Goal: Task Accomplishment & Management: Use online tool/utility

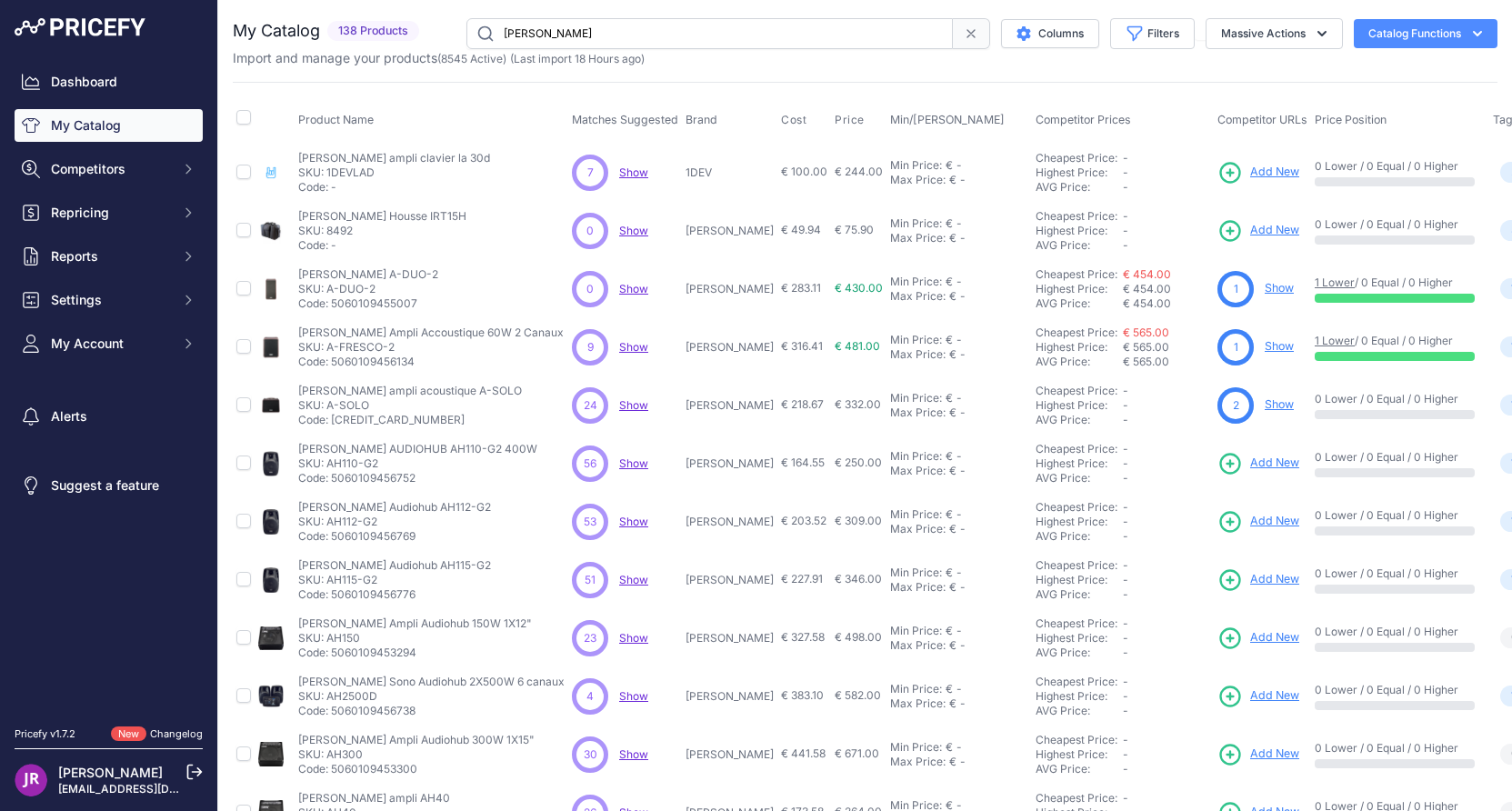
drag, startPoint x: 390, startPoint y: 461, endPoint x: 329, endPoint y: 462, distance: 61.0
click at [329, 462] on p "SKU: AH110-G2" at bounding box center [417, 464] width 239 height 15
copy p "AH110-G2"
drag, startPoint x: 383, startPoint y: 520, endPoint x: 326, endPoint y: 521, distance: 57.0
click at [326, 521] on p "SKU: AH112-G2" at bounding box center [394, 522] width 193 height 15
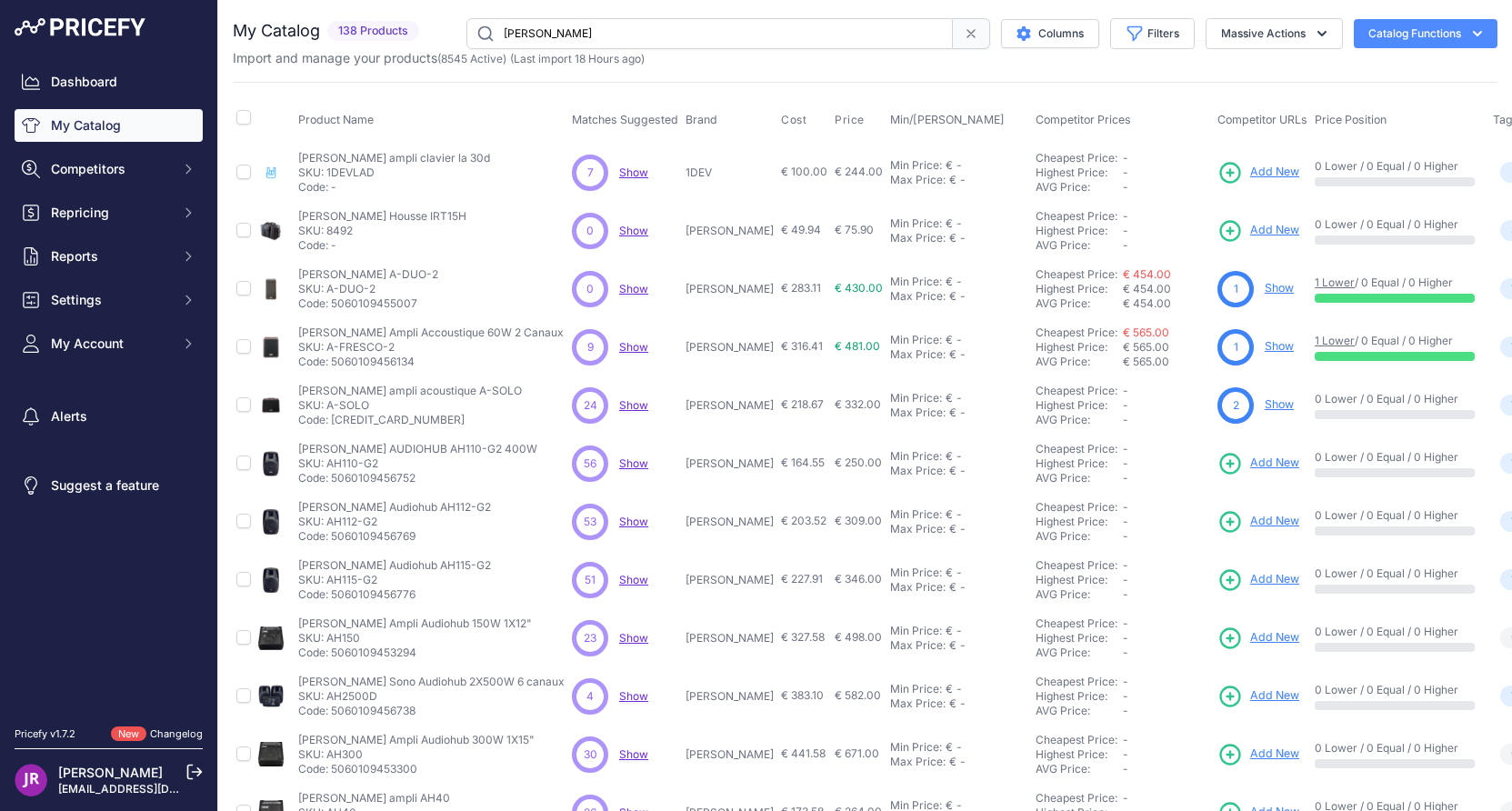
copy p "AH112-G2"
drag, startPoint x: 391, startPoint y: 464, endPoint x: 326, endPoint y: 465, distance: 65.0
click at [326, 465] on p "SKU: AH110-G2" at bounding box center [417, 464] width 239 height 15
copy p "AH110-G2"
click at [357, 171] on p "SKU: 1DEVLAD" at bounding box center [394, 172] width 192 height 15
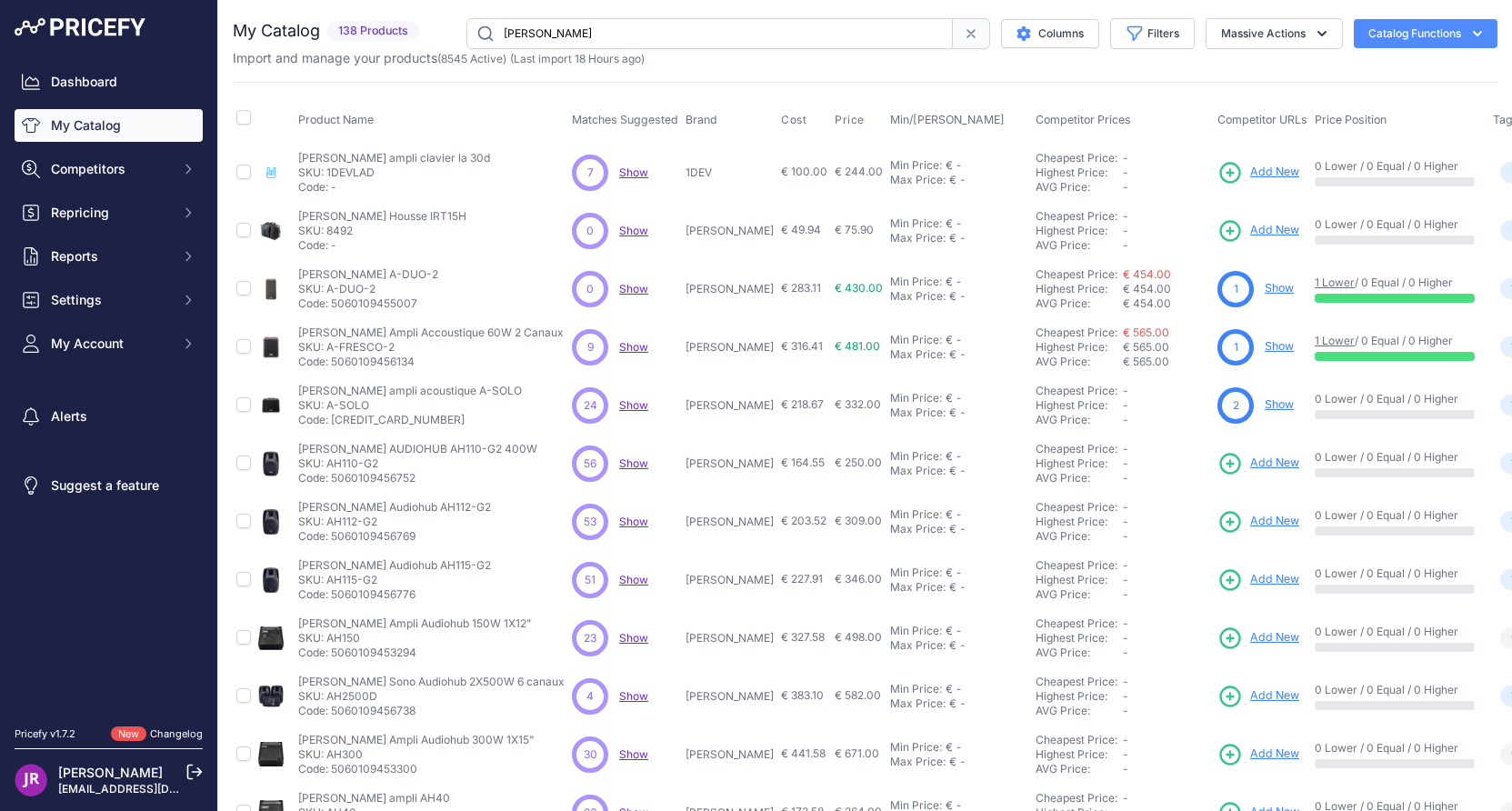
click at [357, 171] on p "SKU: 1DEVLAD" at bounding box center [394, 172] width 192 height 15
click at [338, 229] on p "SKU: 8492" at bounding box center [382, 231] width 168 height 15
copy p "8492"
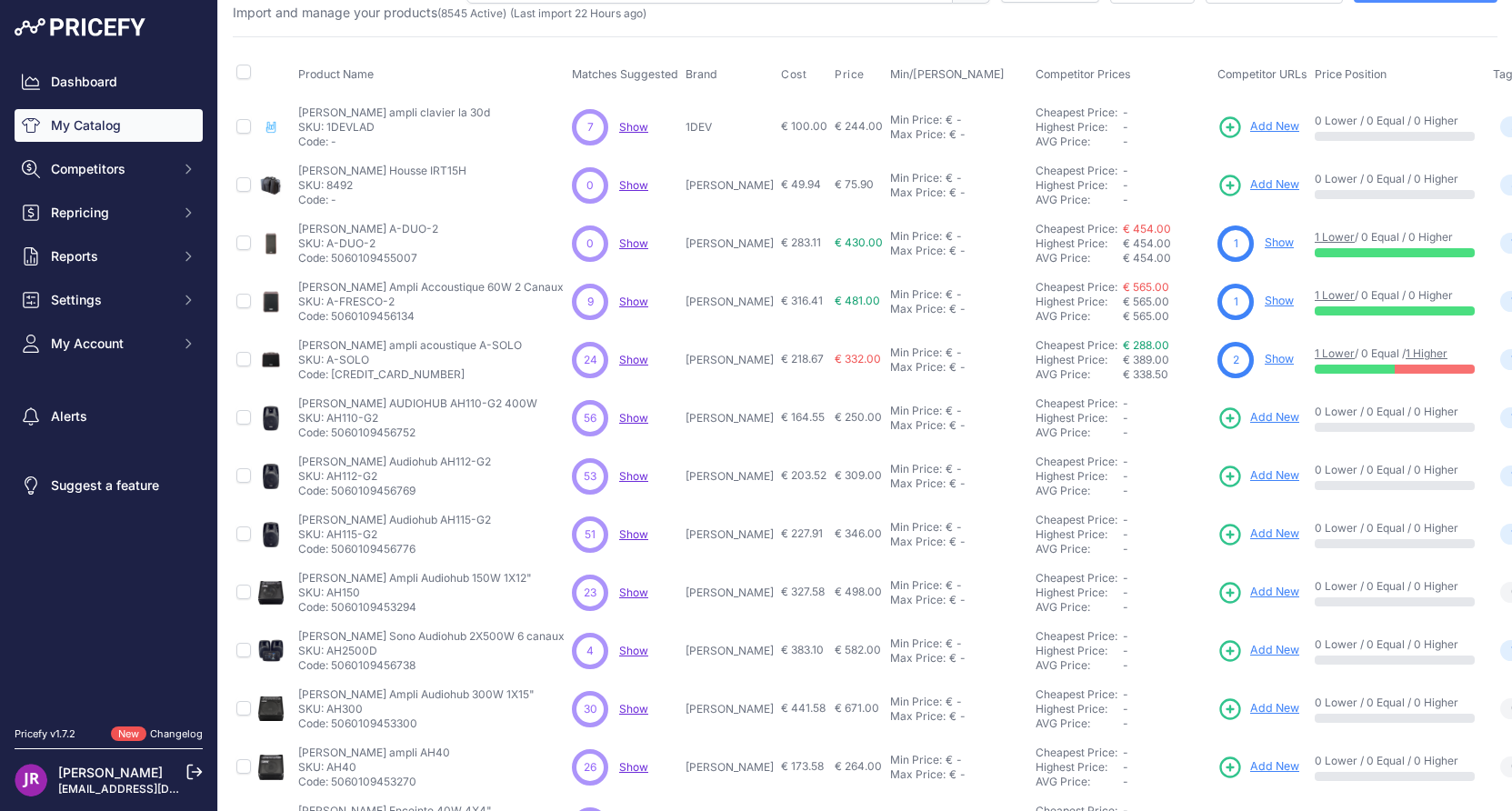
scroll to position [91, 0]
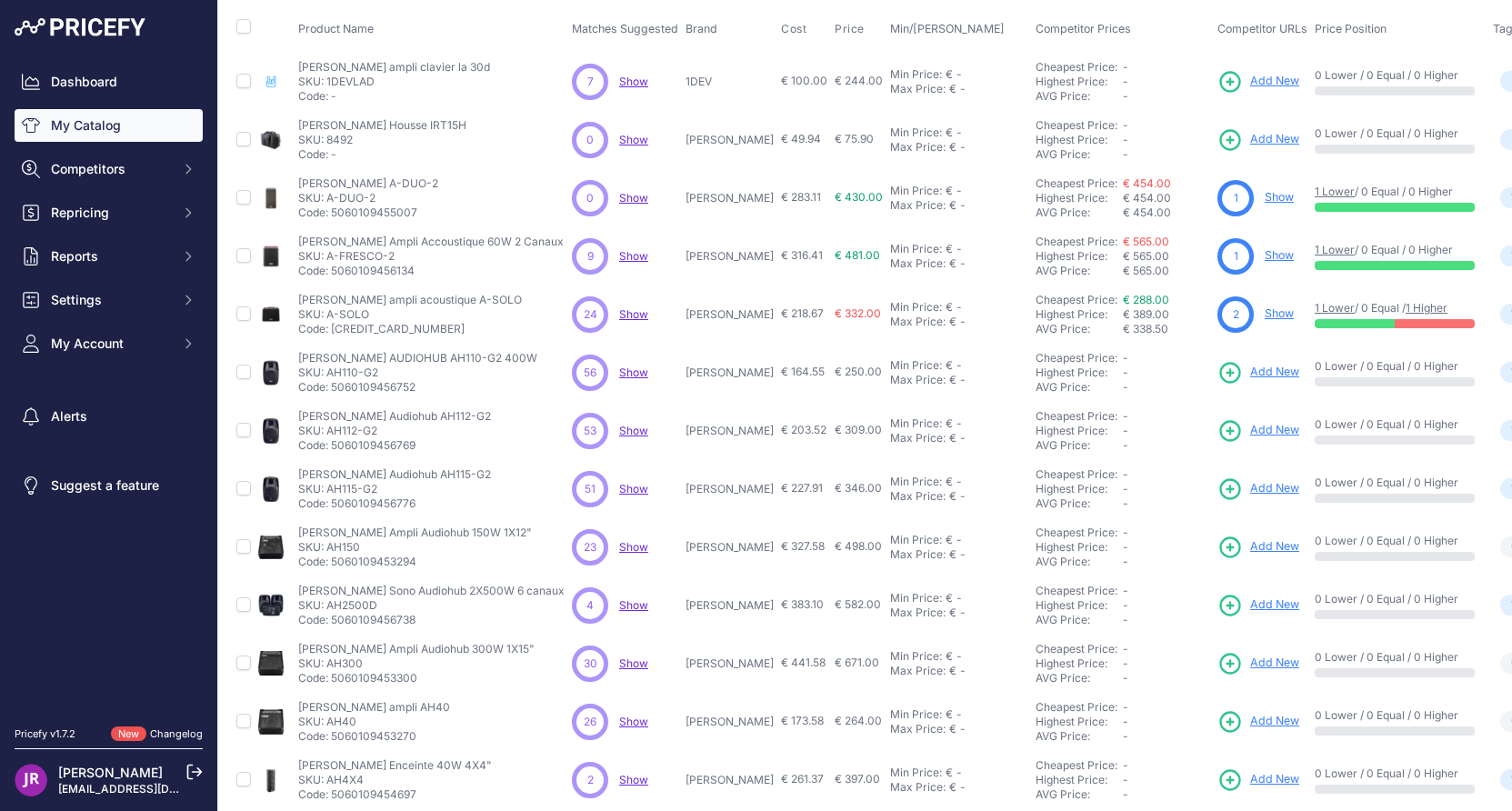
drag, startPoint x: 402, startPoint y: 193, endPoint x: 328, endPoint y: 197, distance: 74.1
click at [328, 197] on p "SKU: A-DUO-2" at bounding box center [368, 198] width 140 height 15
copy p "A-DUO-2"
drag, startPoint x: 408, startPoint y: 253, endPoint x: 330, endPoint y: 254, distance: 78.0
click at [330, 254] on p "SKU: A-FRESCO-2" at bounding box center [431, 256] width 266 height 15
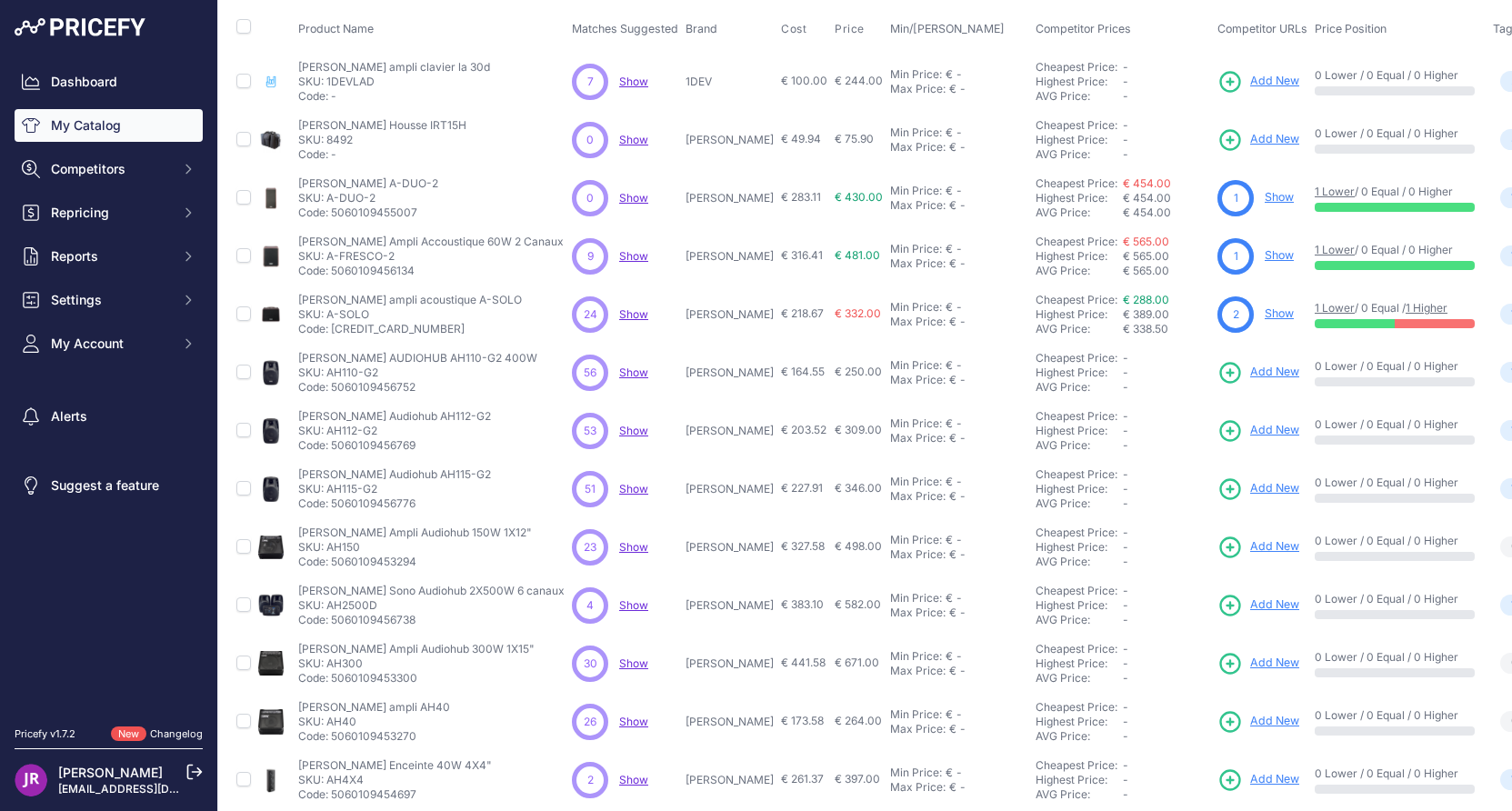
copy p "A-FRESCO-2"
drag, startPoint x: 372, startPoint y: 311, endPoint x: 325, endPoint y: 312, distance: 47.0
click at [325, 312] on p "SKU: A-SOLO" at bounding box center [409, 314] width 224 height 15
copy p "A-SOLO"
drag, startPoint x: 393, startPoint y: 372, endPoint x: 329, endPoint y: 375, distance: 64.1
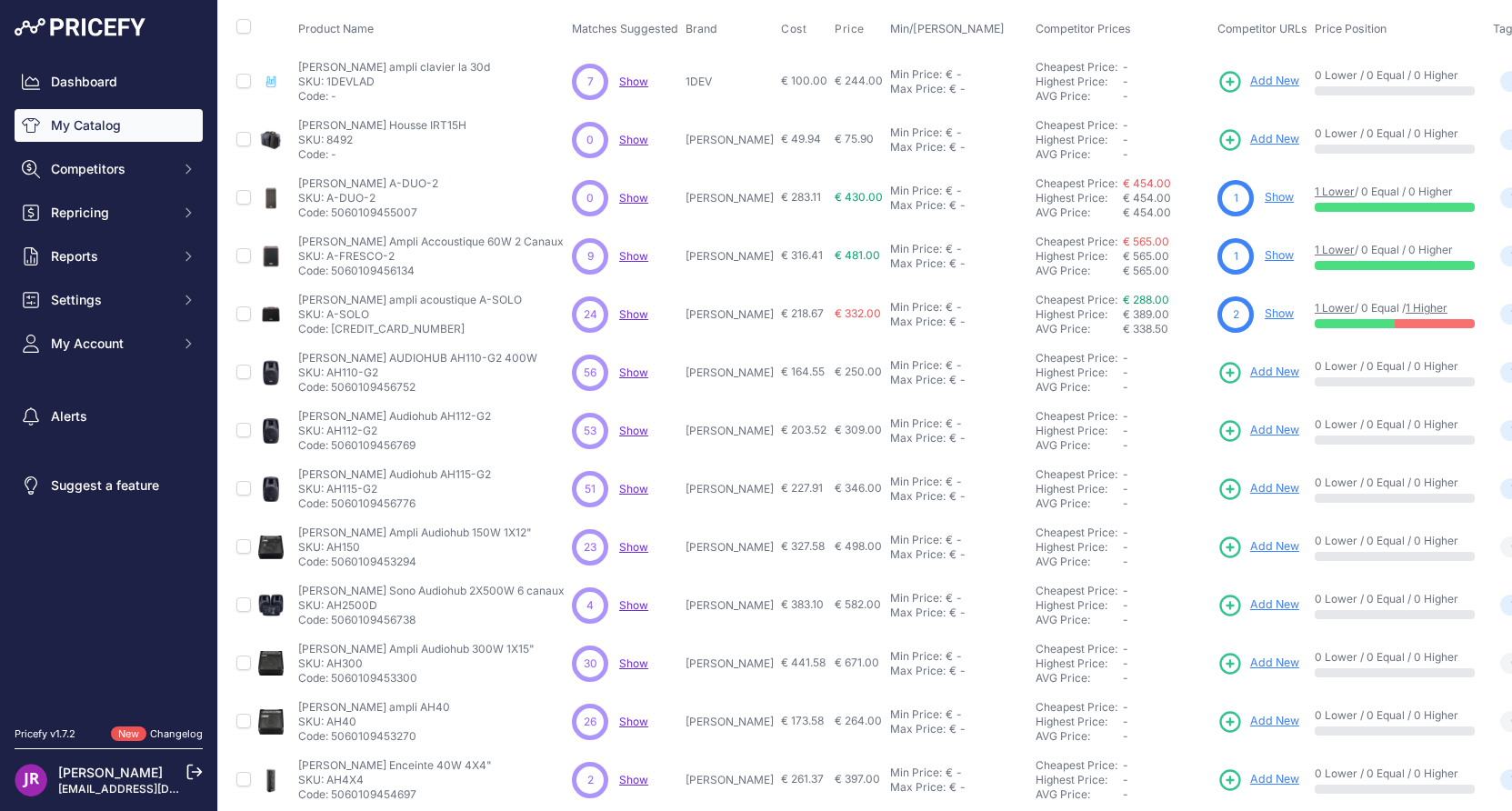
click at [329, 375] on p "SKU: AH110-G2" at bounding box center [417, 372] width 239 height 15
copy p "AH110-G2"
click at [357, 371] on p "SKU: AH110-G2" at bounding box center [417, 372] width 239 height 15
click at [390, 370] on p "SKU: AH110-G2" at bounding box center [417, 372] width 239 height 15
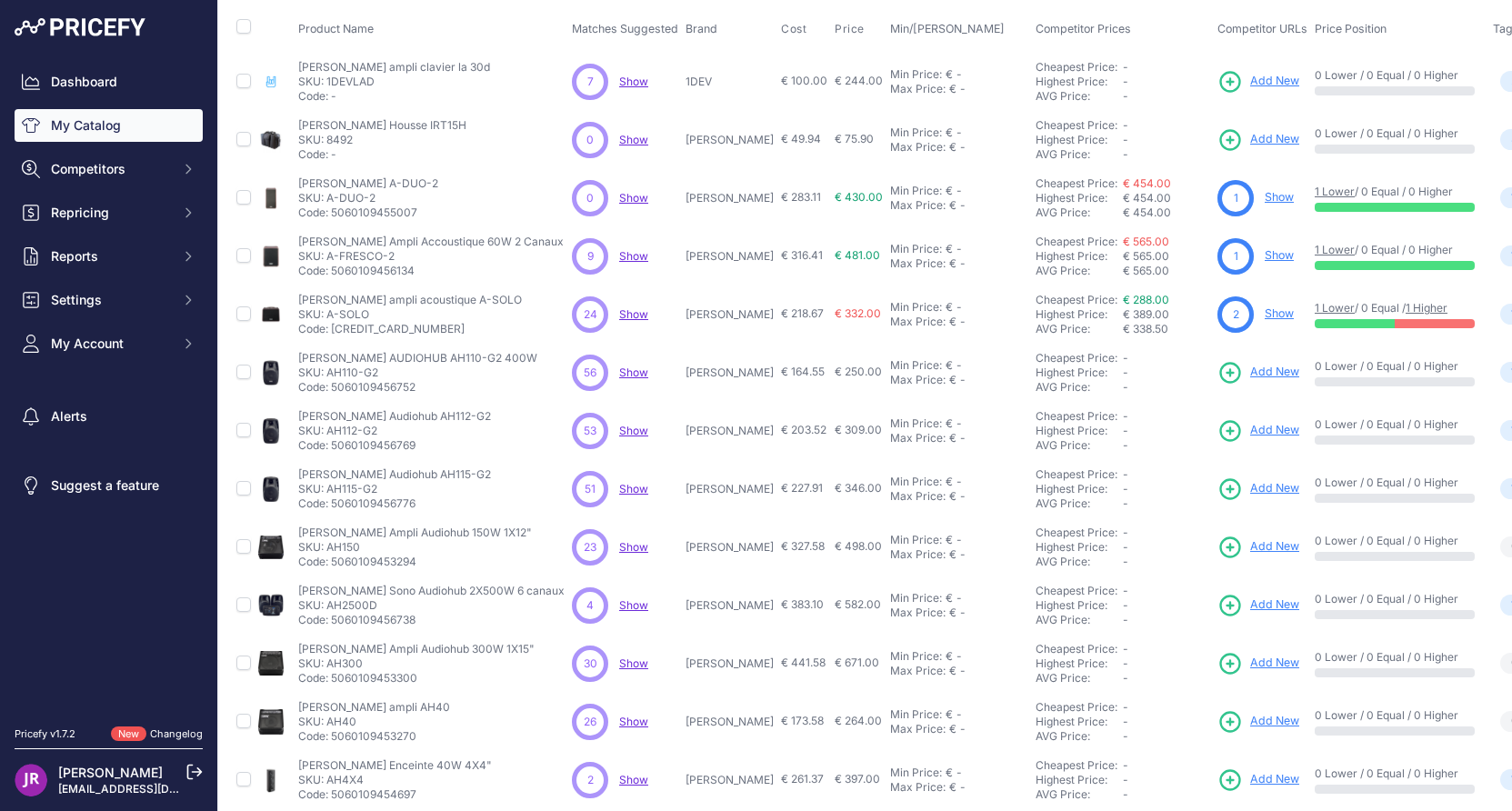
drag, startPoint x: 390, startPoint y: 370, endPoint x: 328, endPoint y: 376, distance: 62.3
click at [328, 376] on p "SKU: AH110-G2" at bounding box center [417, 372] width 239 height 15
copy p "AH110-G2"
drag, startPoint x: 386, startPoint y: 429, endPoint x: 330, endPoint y: 436, distance: 56.4
click at [330, 436] on p "SKU: AH112-G2" at bounding box center [394, 431] width 193 height 15
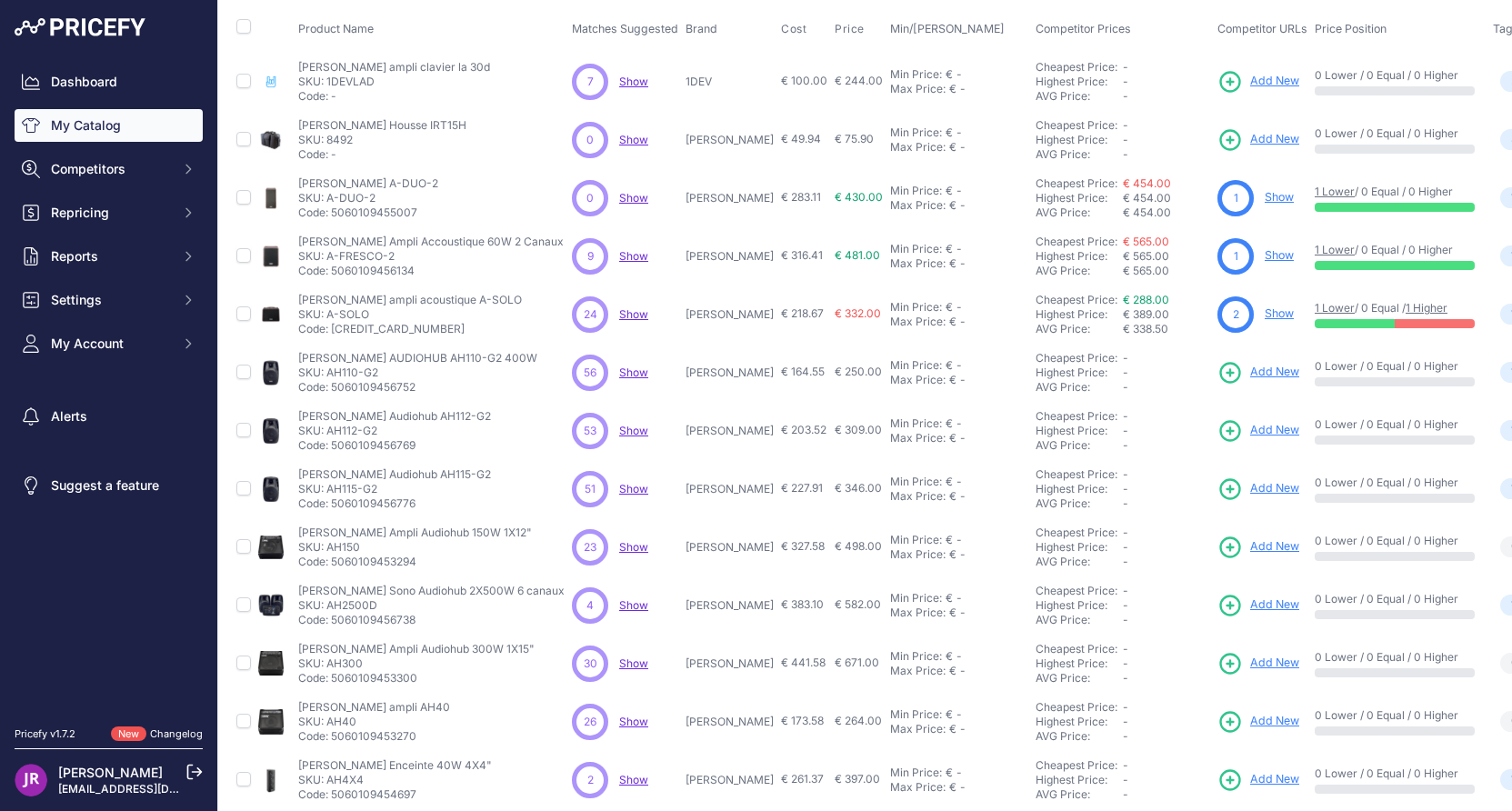
copy p "AH112-G2"
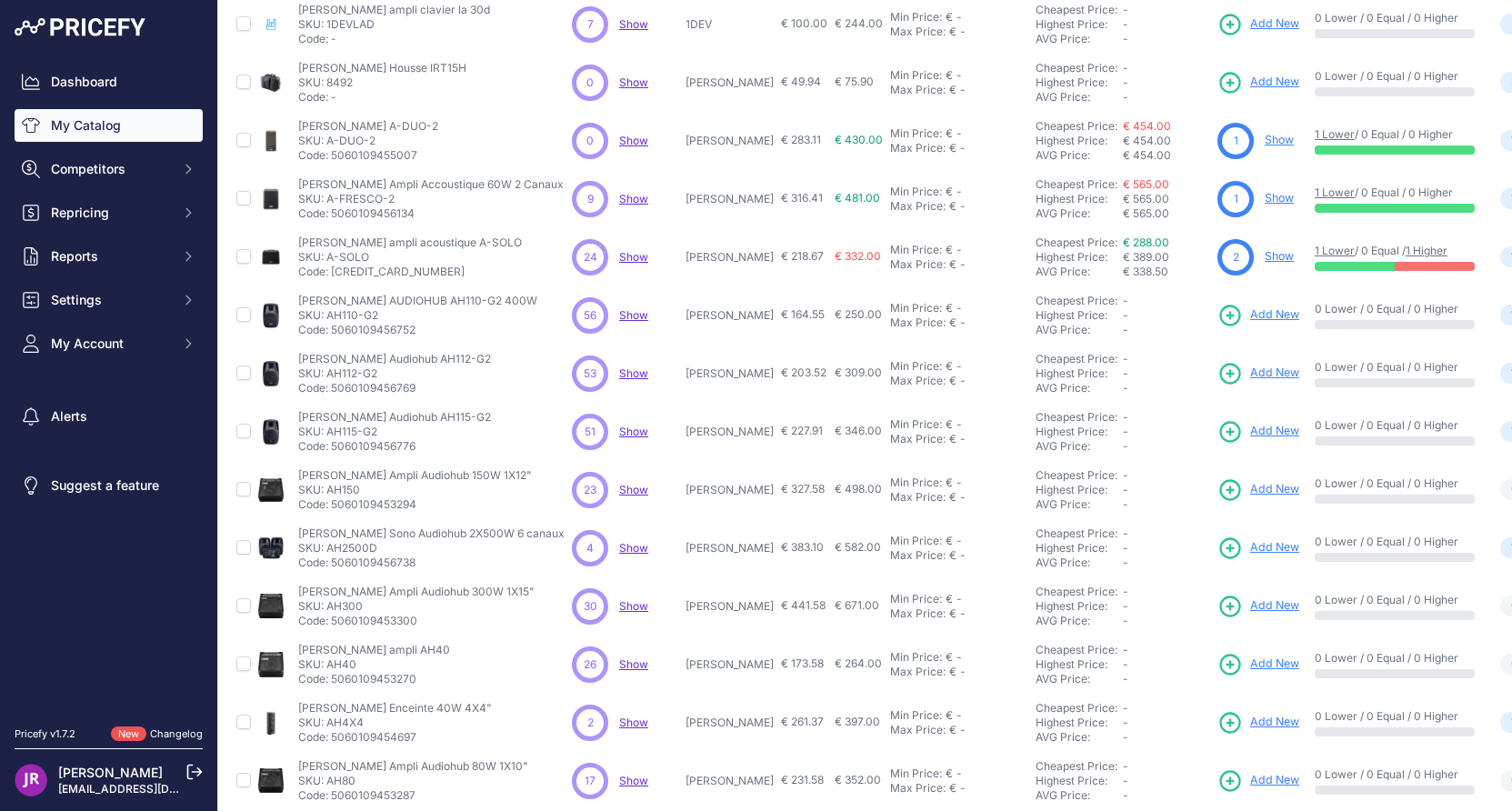
scroll to position [182, 0]
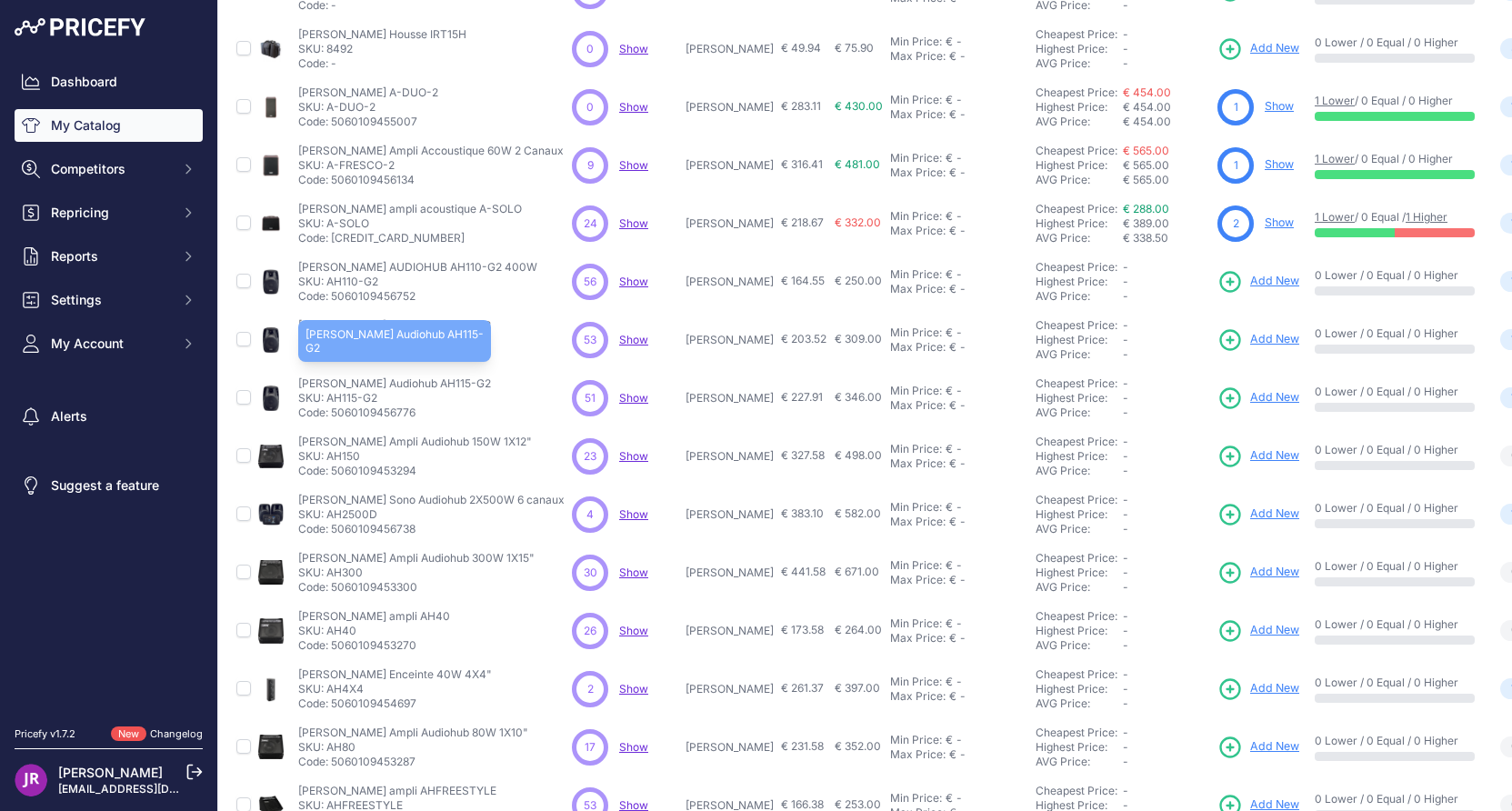
drag, startPoint x: 445, startPoint y: 377, endPoint x: 428, endPoint y: 381, distance: 17.5
click at [428, 381] on div "Laney Audiohub AH115-G2 Laney Audiohub AH115-G2 SKU: AH115-G2 Code: 50601094567…" at bounding box center [431, 397] width 266 height 43
drag, startPoint x: 381, startPoint y: 394, endPoint x: 328, endPoint y: 402, distance: 53.6
click at [328, 402] on p "SKU: AH115-G2" at bounding box center [394, 398] width 193 height 15
copy p "AH115-G2"
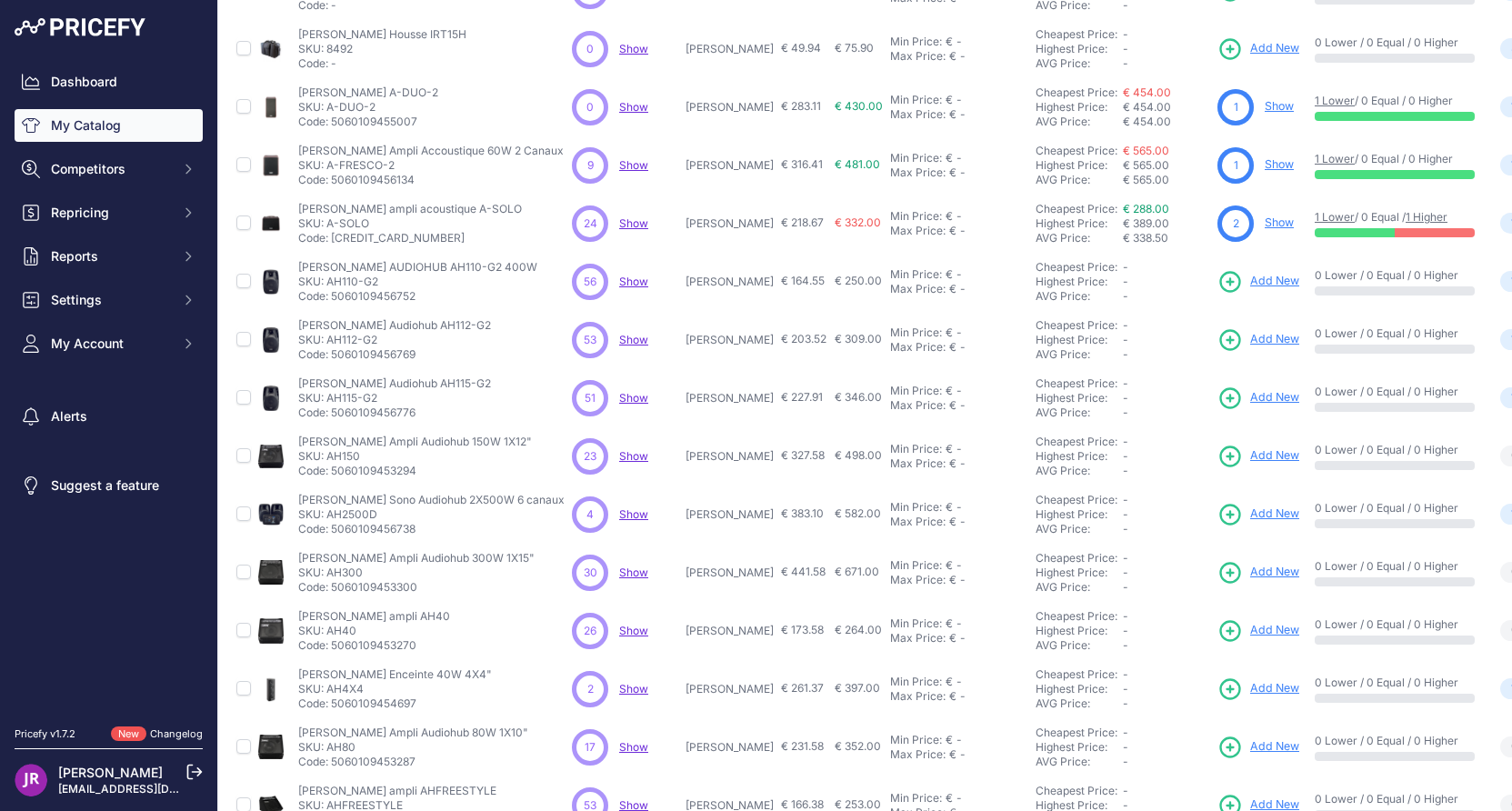
click at [393, 399] on p "SKU: AH115-G2" at bounding box center [394, 398] width 193 height 15
drag, startPoint x: 388, startPoint y: 396, endPoint x: 328, endPoint y: 400, distance: 60.1
click at [328, 400] on p "SKU: AH115-G2" at bounding box center [394, 398] width 193 height 15
copy p "AH115-G2"
click at [344, 456] on p "SKU: AH150" at bounding box center [414, 456] width 233 height 15
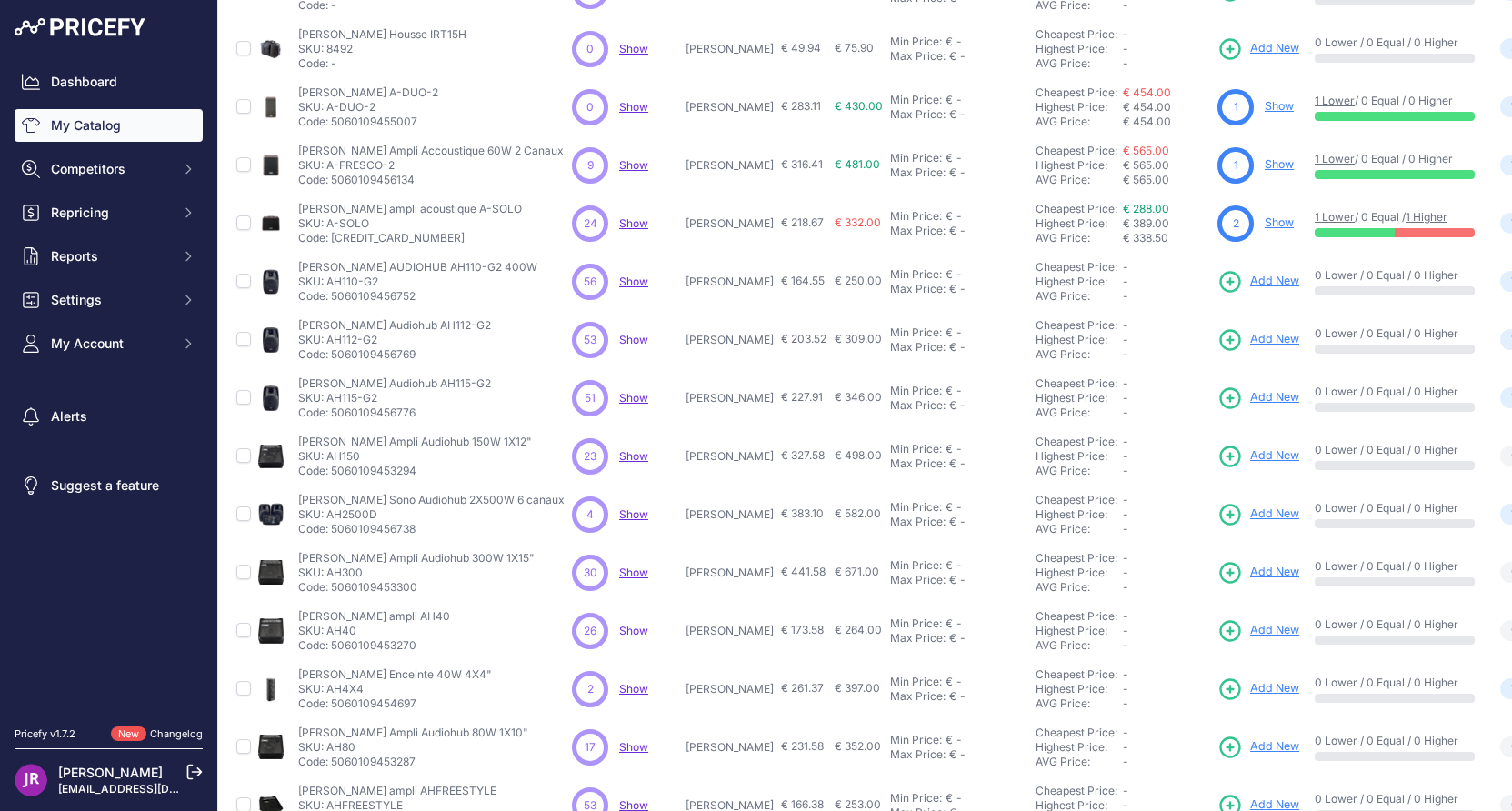
click at [344, 456] on p "SKU: AH150" at bounding box center [414, 456] width 233 height 15
copy p "AH150"
click at [1221, 455] on icon at bounding box center [1230, 455] width 19 height 19
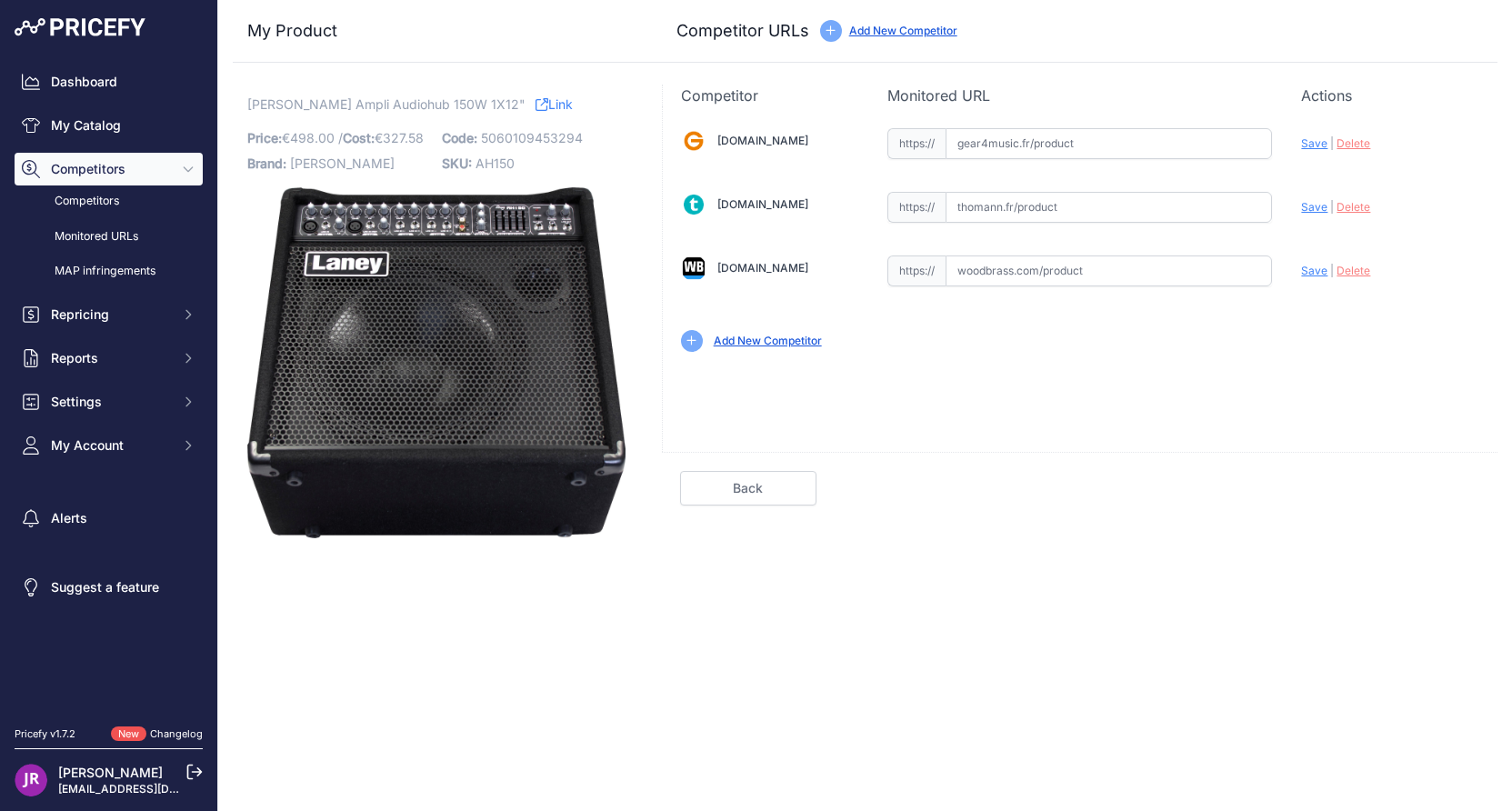
click at [1005, 150] on input "text" at bounding box center [1109, 144] width 326 height 31
paste input "https://www.gear4music.fr/fr/Guitare-and-Basse/Laney-AH150-Compact-Audiohub-150…"
type input "www.gear4music.fr/fr/Guitare-and-Basse/Laney-AH150-Compact-Audiohub-150W/KI8?_g…"
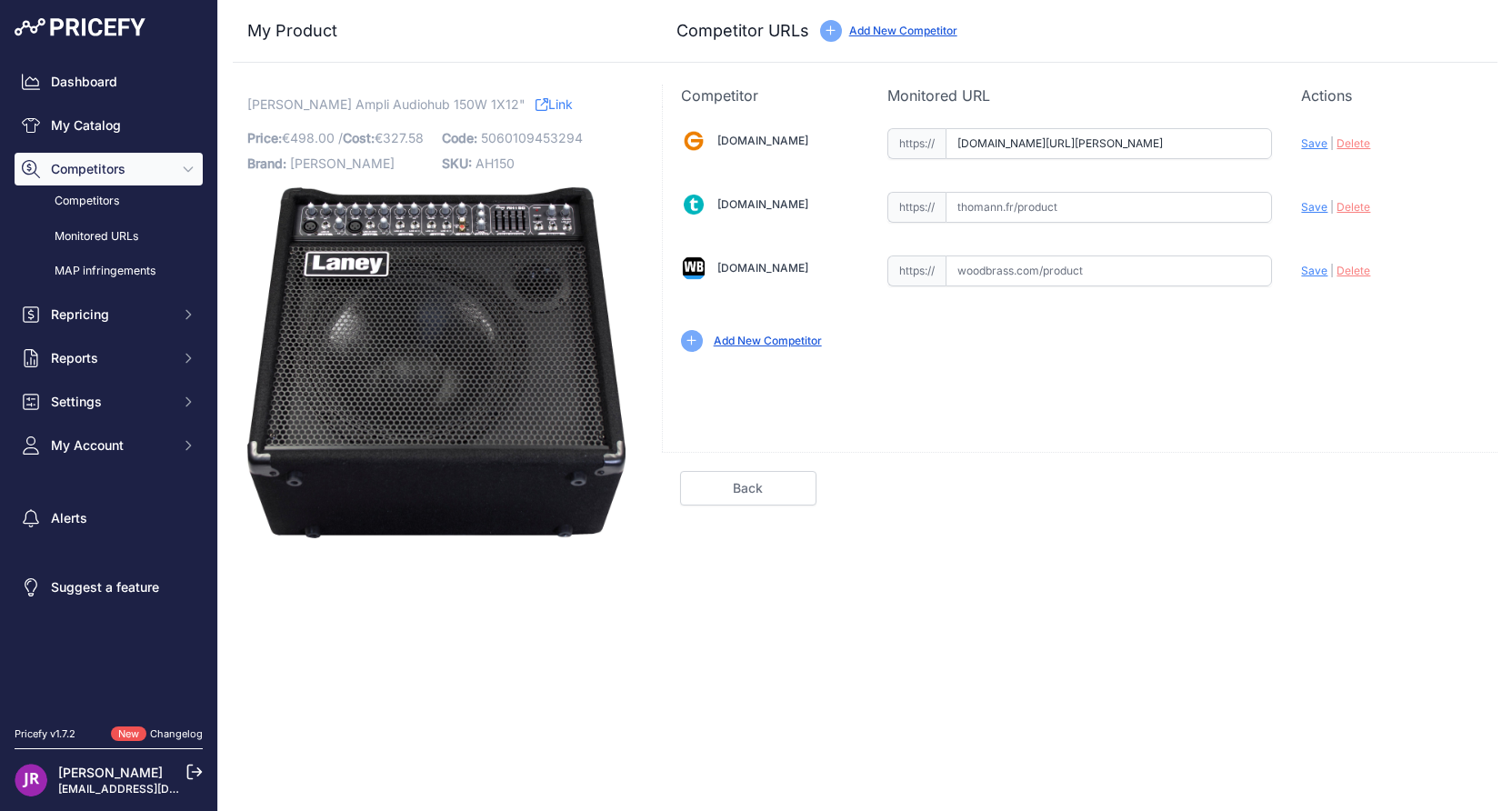
click at [1001, 273] on input "text" at bounding box center [1109, 271] width 326 height 31
paste input "https://www.woodbrass.com/amplis-electro-acoustiques-laney-ah150-audiohub-p2312…"
type input "www.woodbrass.com/amplis-electro-acoustiques-laney-ah150-audiohub-p231291.html?…"
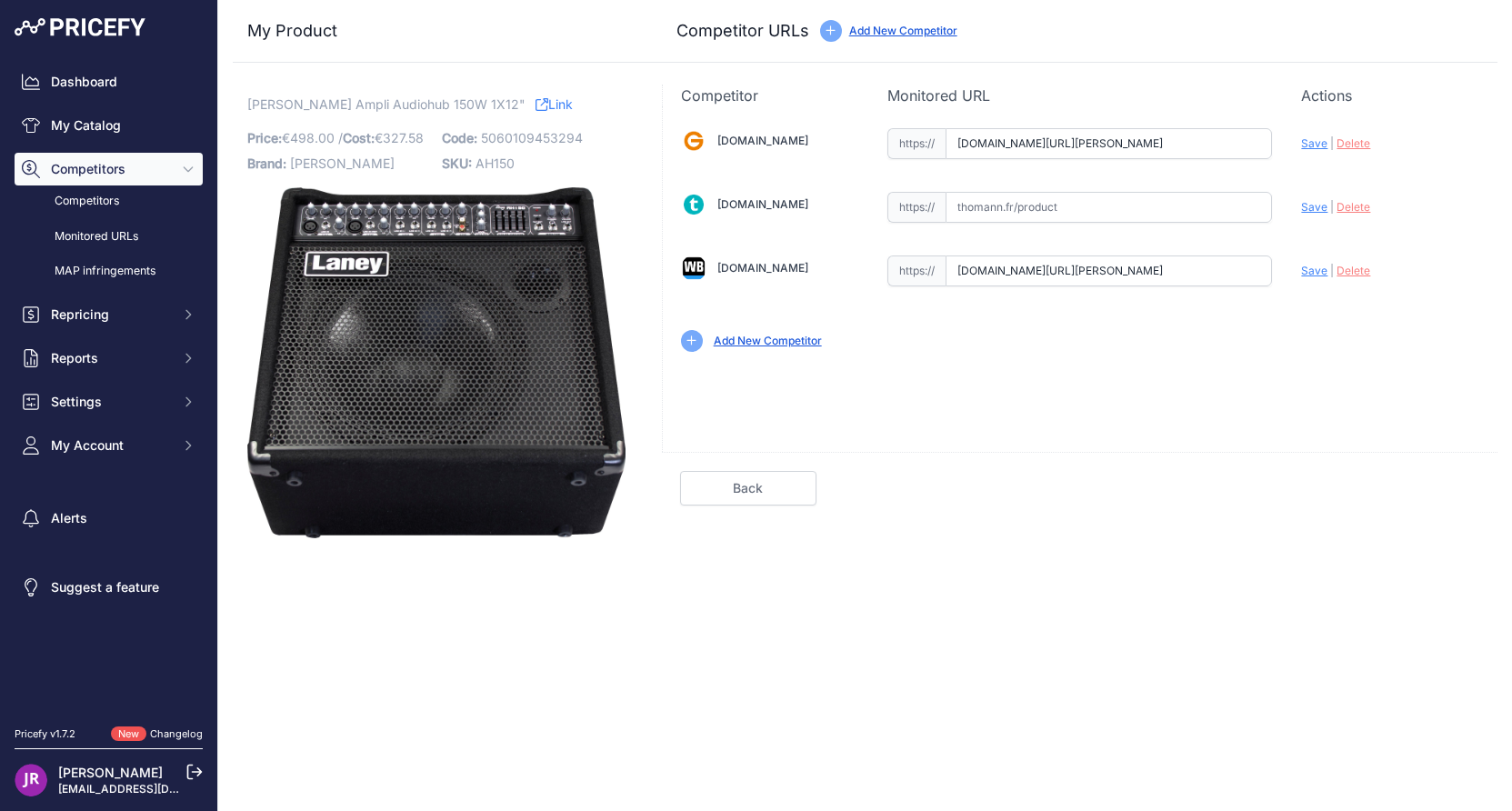
click at [1311, 147] on span "Save" at bounding box center [1314, 143] width 27 height 14
type input "https://www.gear4music.fr/fr/Guitare-and-Basse/Laney-AH150-Compact-Audiohub-150…"
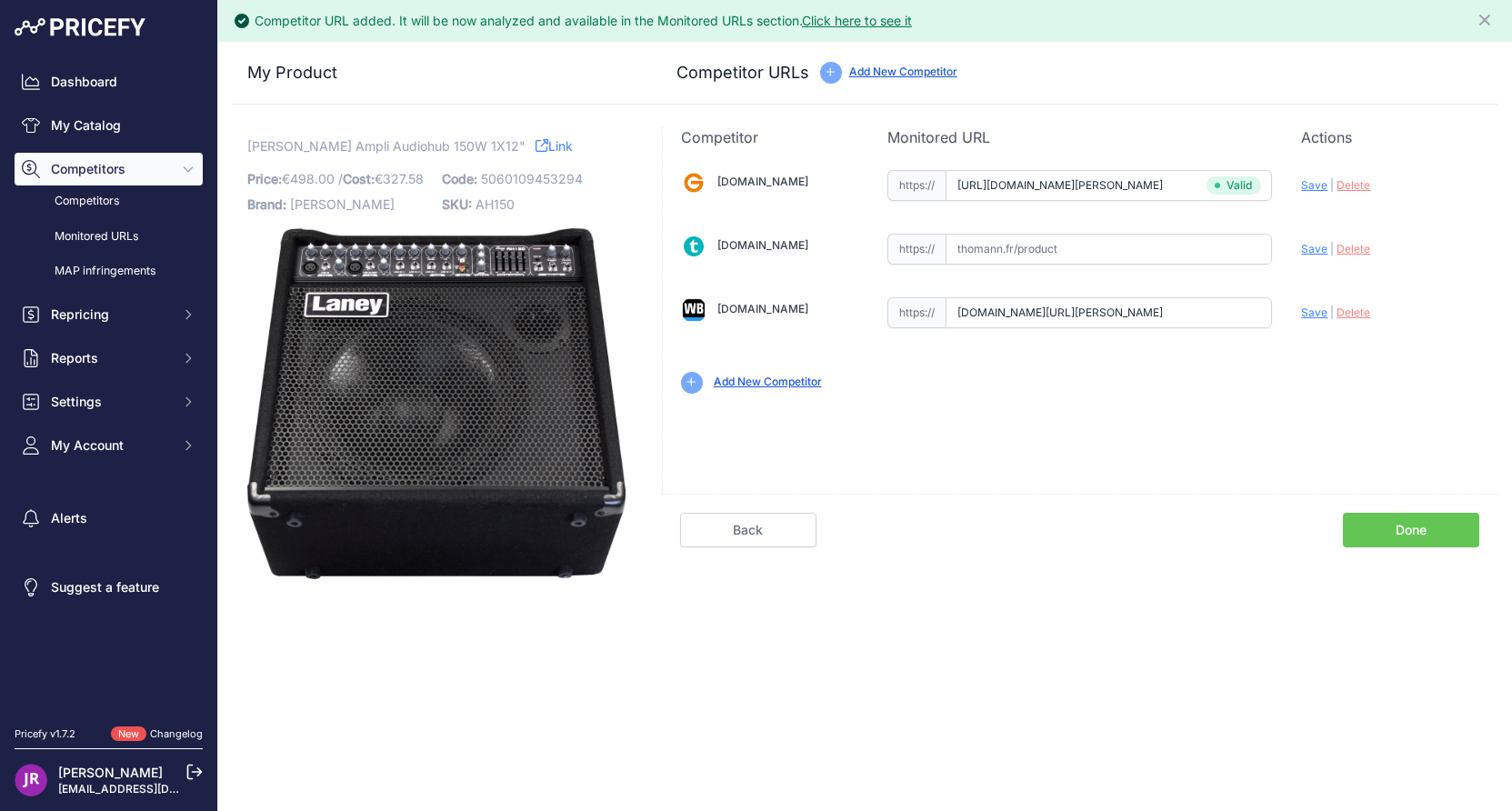
click at [1318, 311] on span "Save" at bounding box center [1314, 311] width 27 height 14
type input "https://www.woodbrass.com/amplis-electro-acoustiques-laney-ah150-audiohub-p2312…"
click at [1398, 536] on link "Done" at bounding box center [1411, 529] width 136 height 34
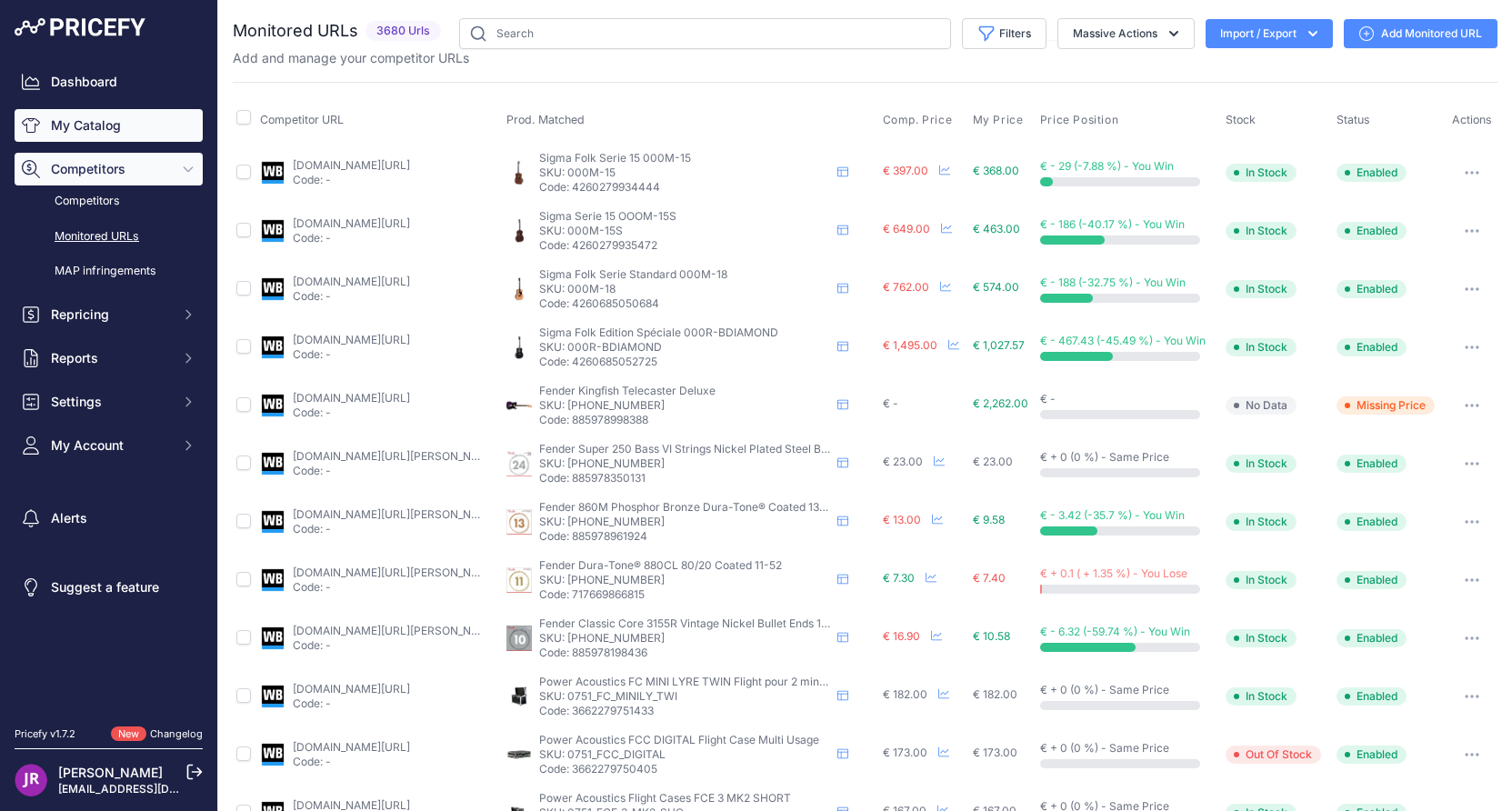
click at [106, 123] on link "My Catalog" at bounding box center [109, 124] width 188 height 32
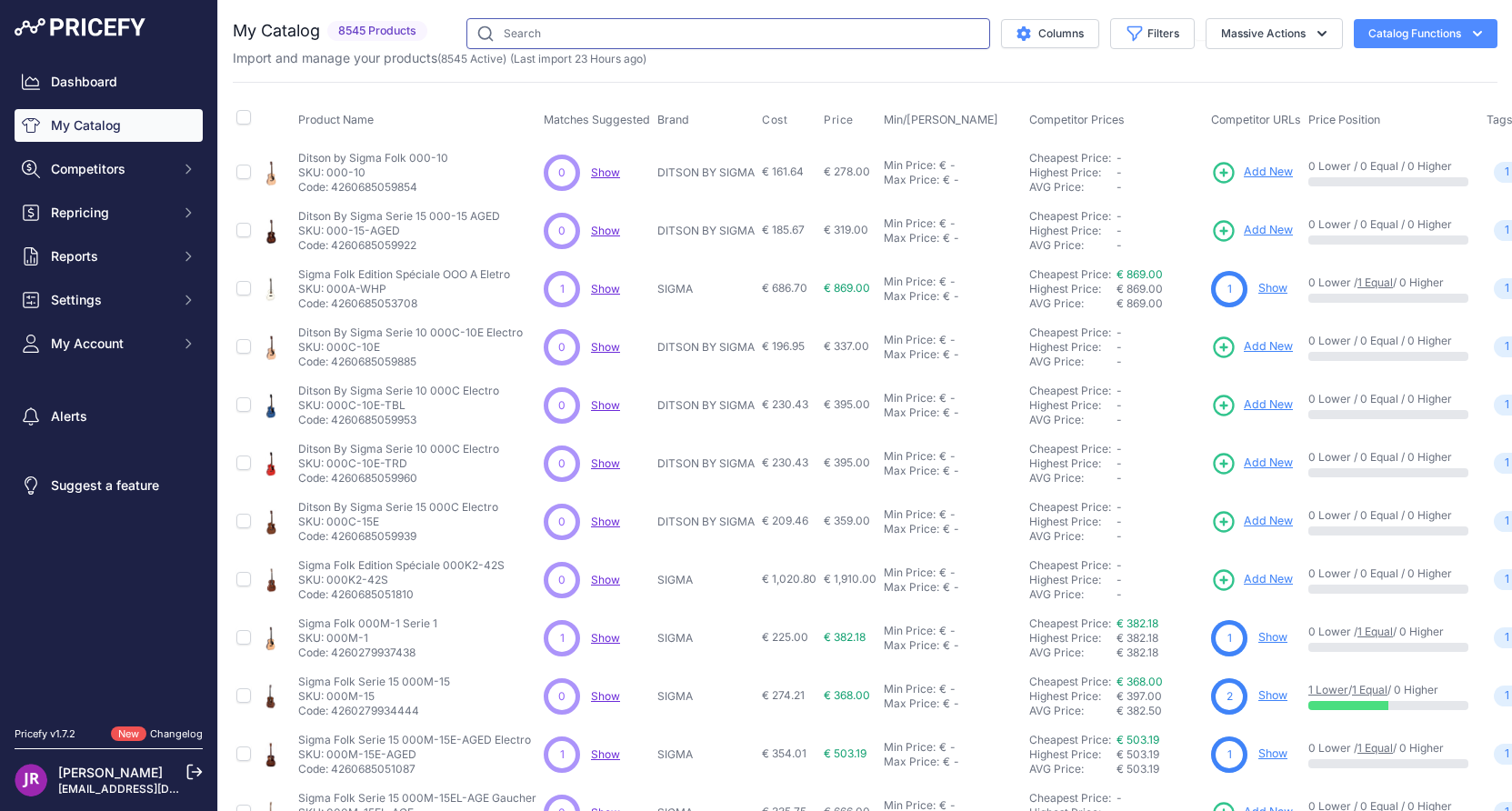
click at [504, 30] on input "text" at bounding box center [728, 34] width 524 height 31
click at [80, 132] on link "My Catalog" at bounding box center [109, 124] width 188 height 32
click at [521, 31] on input "text" at bounding box center [728, 34] width 524 height 31
click at [490, 34] on input "text" at bounding box center [728, 34] width 524 height 31
type input "laney"
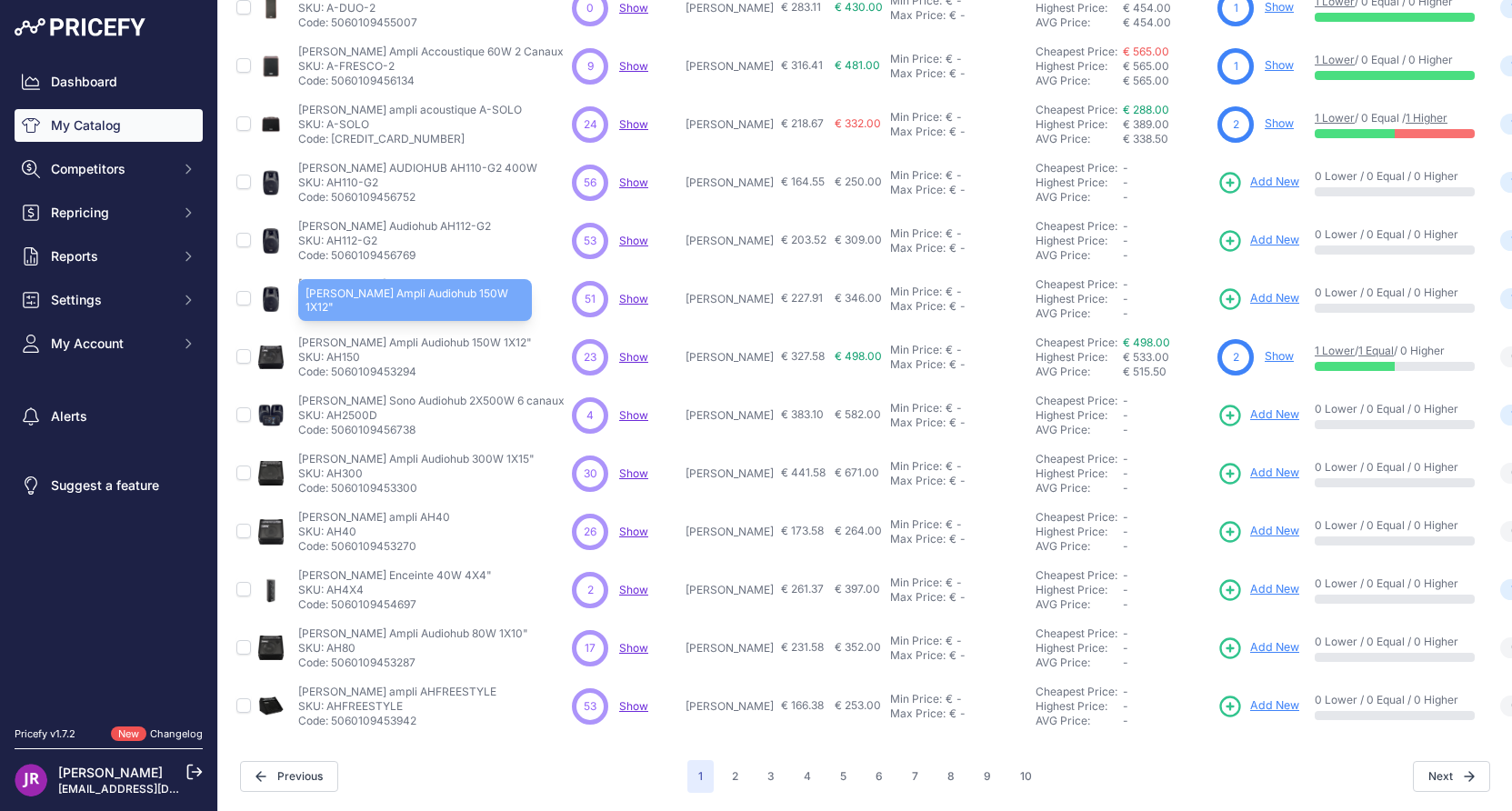
scroll to position [294, 0]
click at [354, 408] on p "SKU: AH2500D" at bounding box center [431, 416] width 266 height 15
copy p "AH2500D"
drag, startPoint x: 365, startPoint y: 460, endPoint x: 325, endPoint y: 460, distance: 40.0
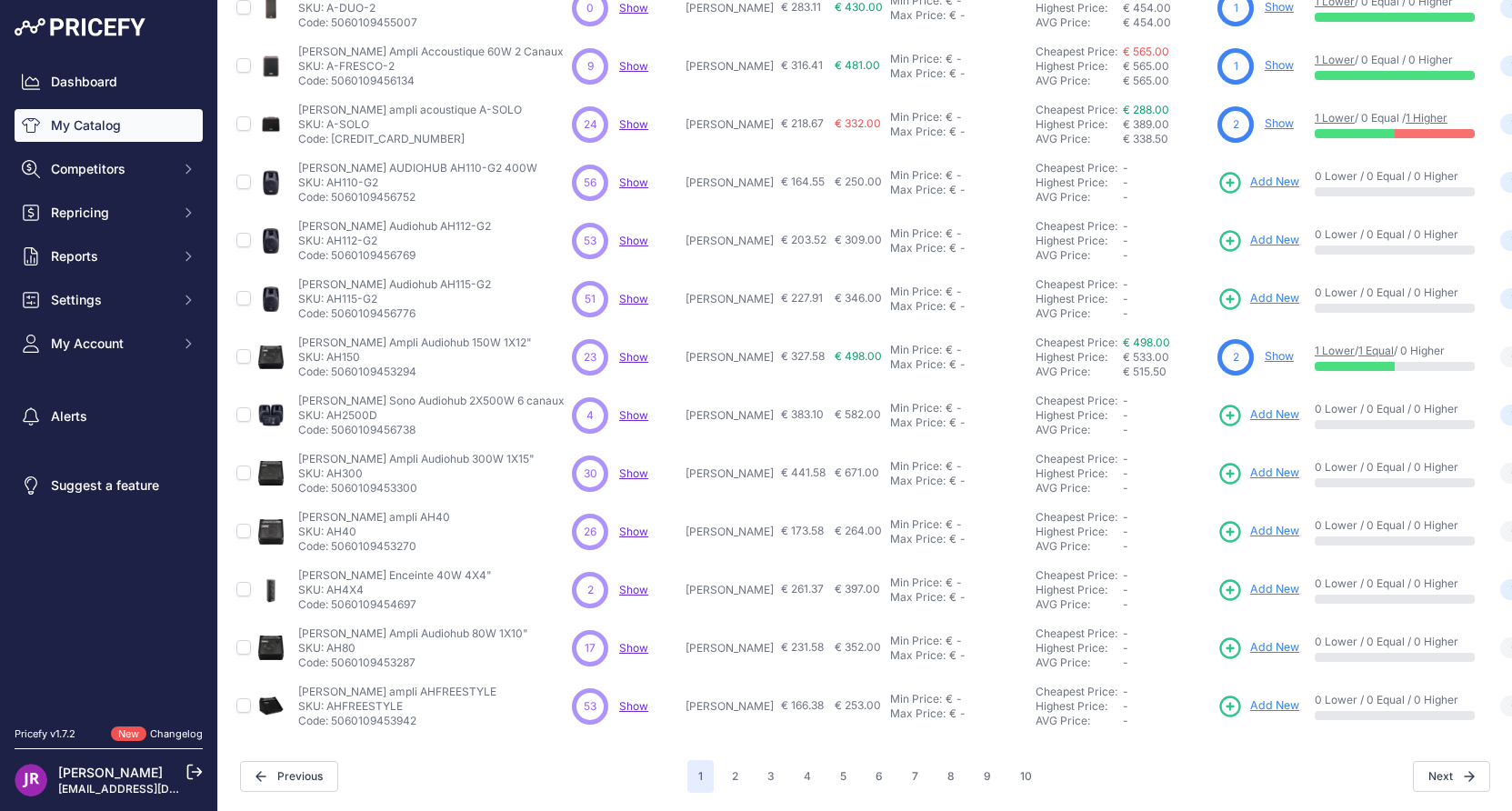
click at [325, 466] on p "SKU: AH300" at bounding box center [416, 474] width 236 height 15
copy p "AH300"
click at [1217, 461] on icon at bounding box center [1230, 474] width 26 height 26
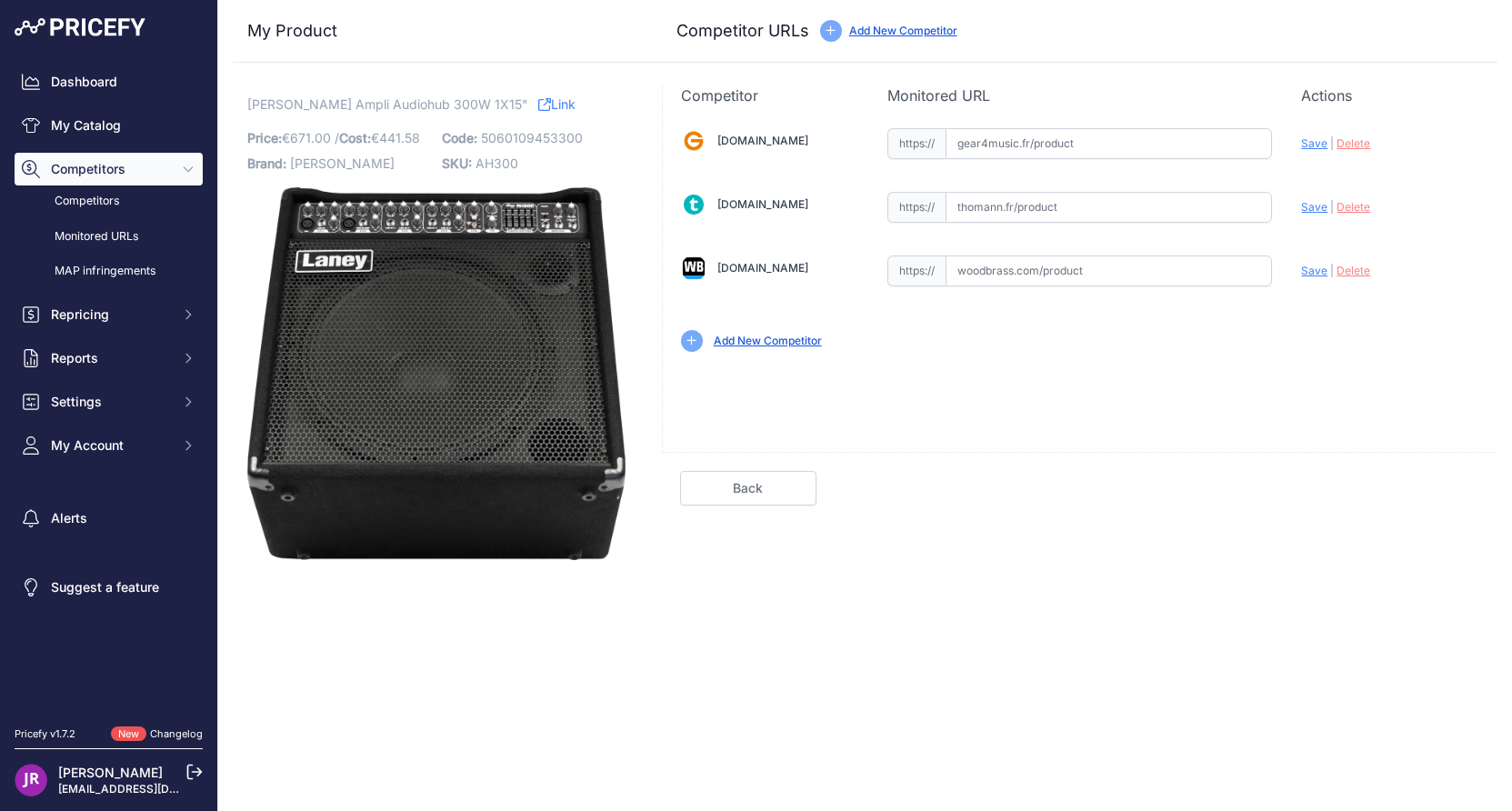
click at [1082, 152] on input "text" at bounding box center [1109, 144] width 326 height 31
paste input "[URL][DOMAIN_NAME][PERSON_NAME]"
type input "[DOMAIN_NAME][URL][PERSON_NAME]"
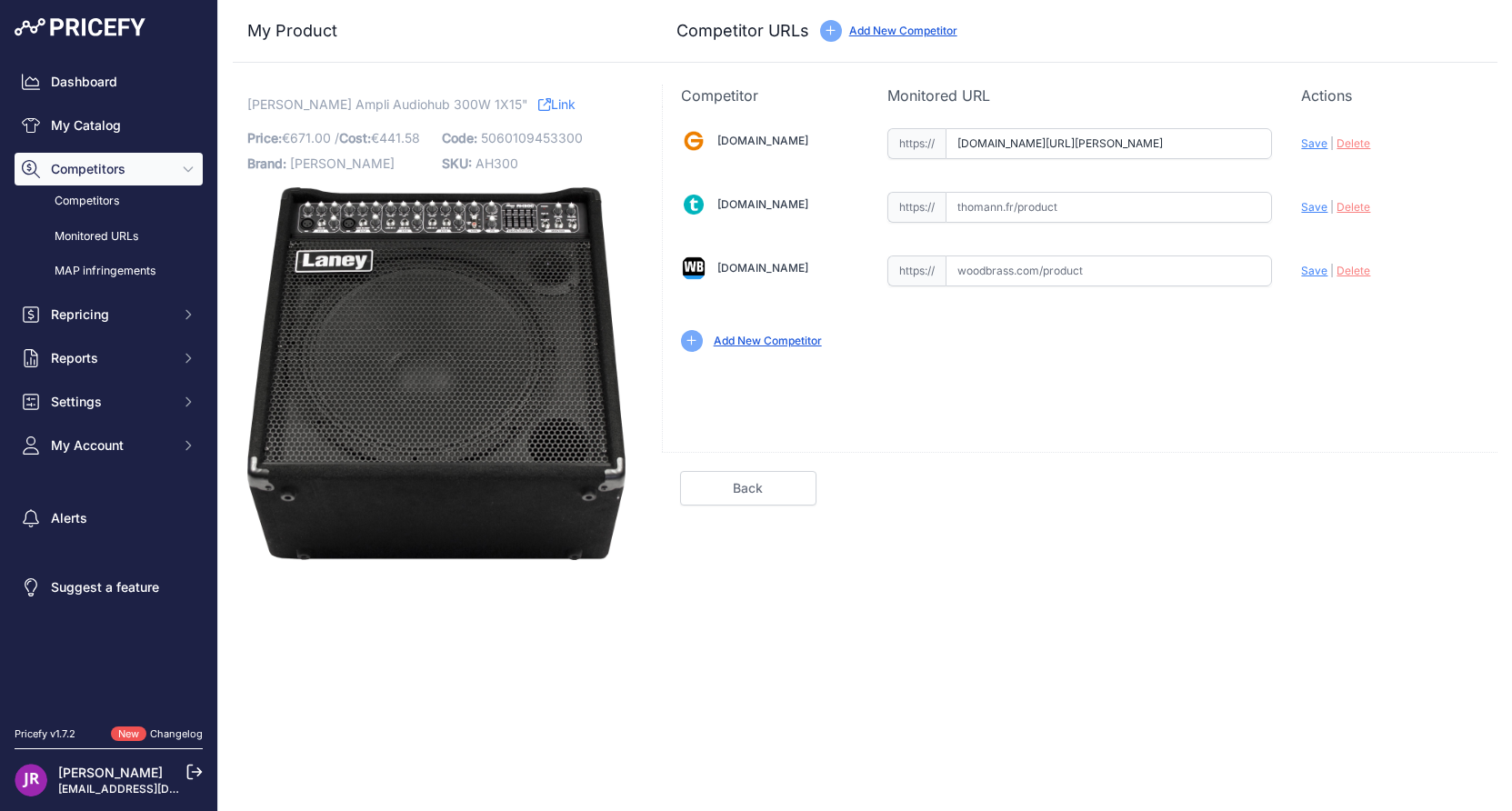
click at [1005, 272] on input "text" at bounding box center [1109, 271] width 326 height 31
paste input "[URL][DOMAIN_NAME][PERSON_NAME]"
type input "[DOMAIN_NAME][URL][PERSON_NAME]"
click at [1311, 143] on span "Save" at bounding box center [1314, 143] width 27 height 14
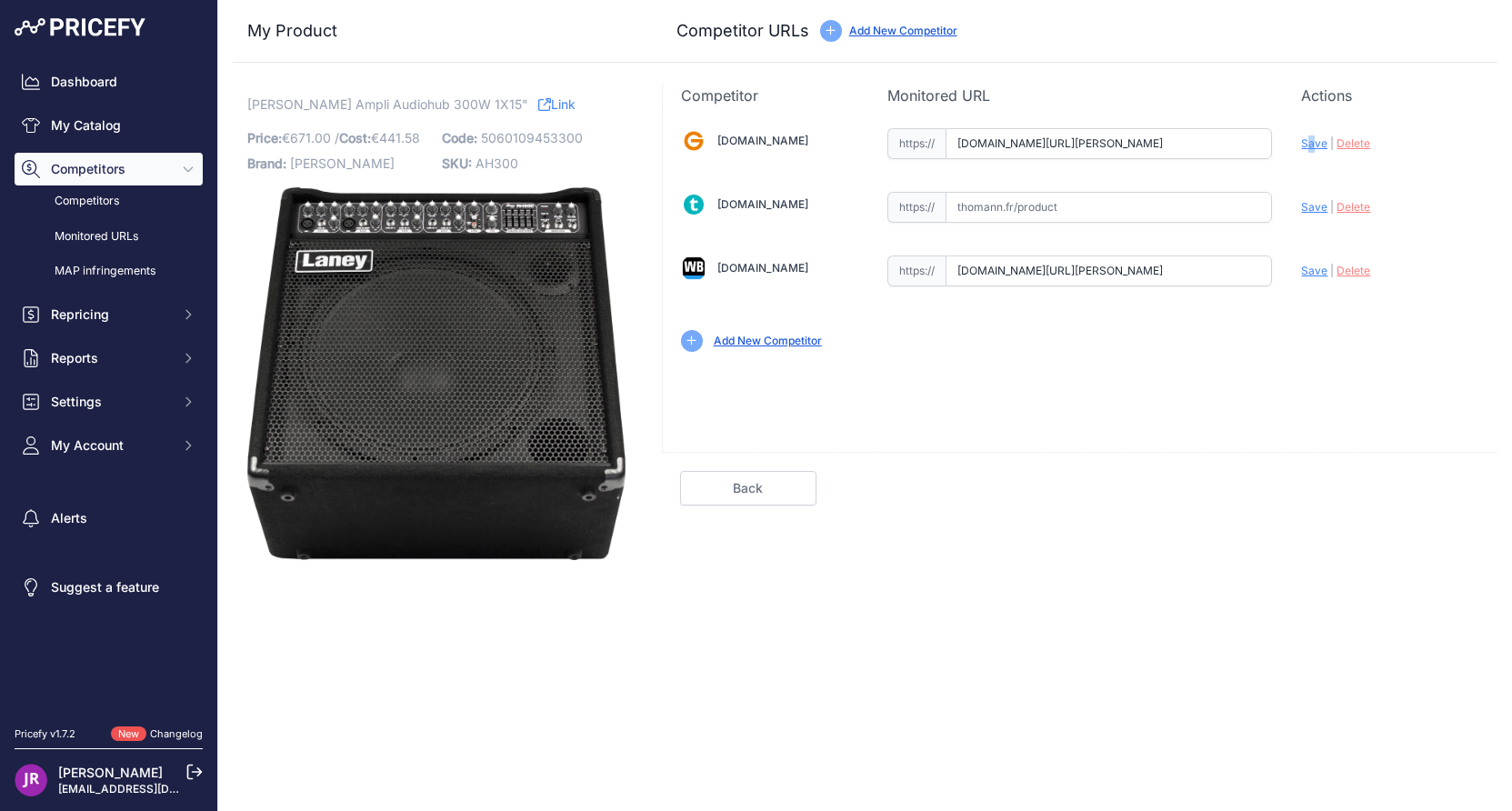
scroll to position [0, 0]
type input "[URL][DOMAIN_NAME][PERSON_NAME]"
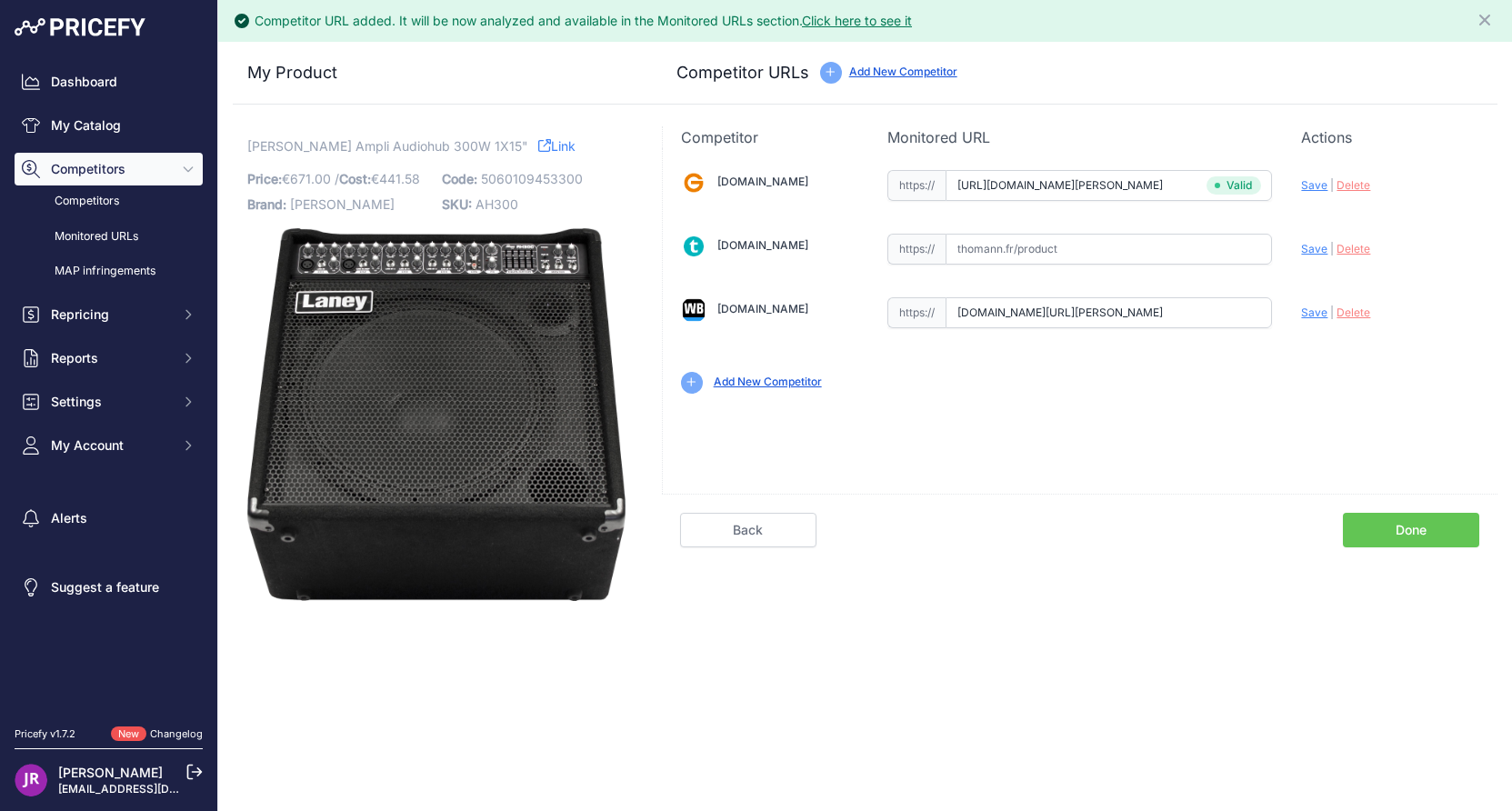
click at [1313, 314] on span "Save" at bounding box center [1314, 311] width 27 height 14
type input "[URL][DOMAIN_NAME][PERSON_NAME]"
click at [1405, 533] on link "Done" at bounding box center [1411, 529] width 136 height 34
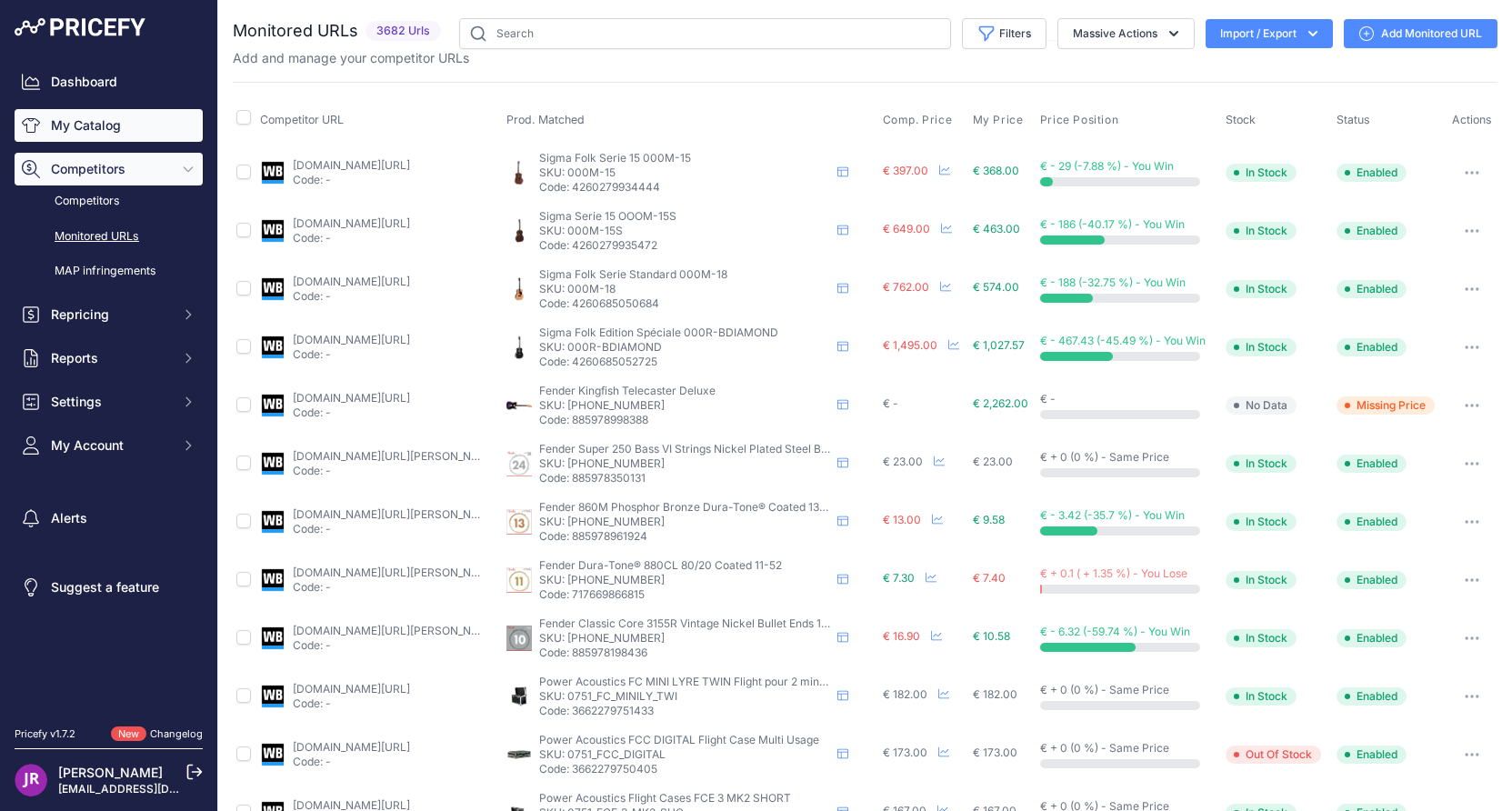
click at [105, 112] on link "My Catalog" at bounding box center [109, 124] width 188 height 32
click at [531, 32] on input "text" at bounding box center [704, 34] width 491 height 31
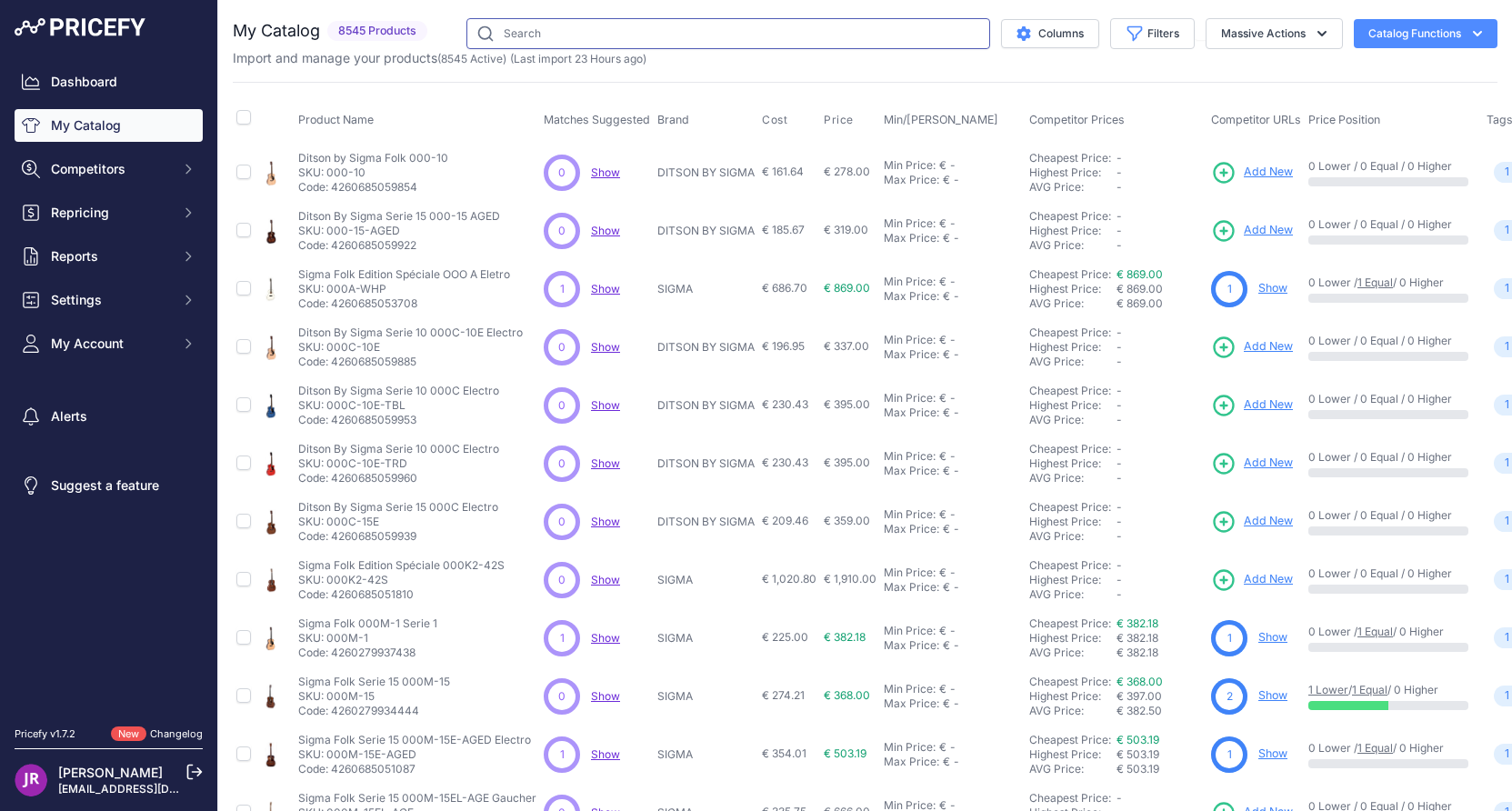
click at [531, 32] on input "text" at bounding box center [728, 34] width 524 height 31
click at [521, 31] on input "text" at bounding box center [728, 34] width 524 height 31
type input "[PERSON_NAME]"
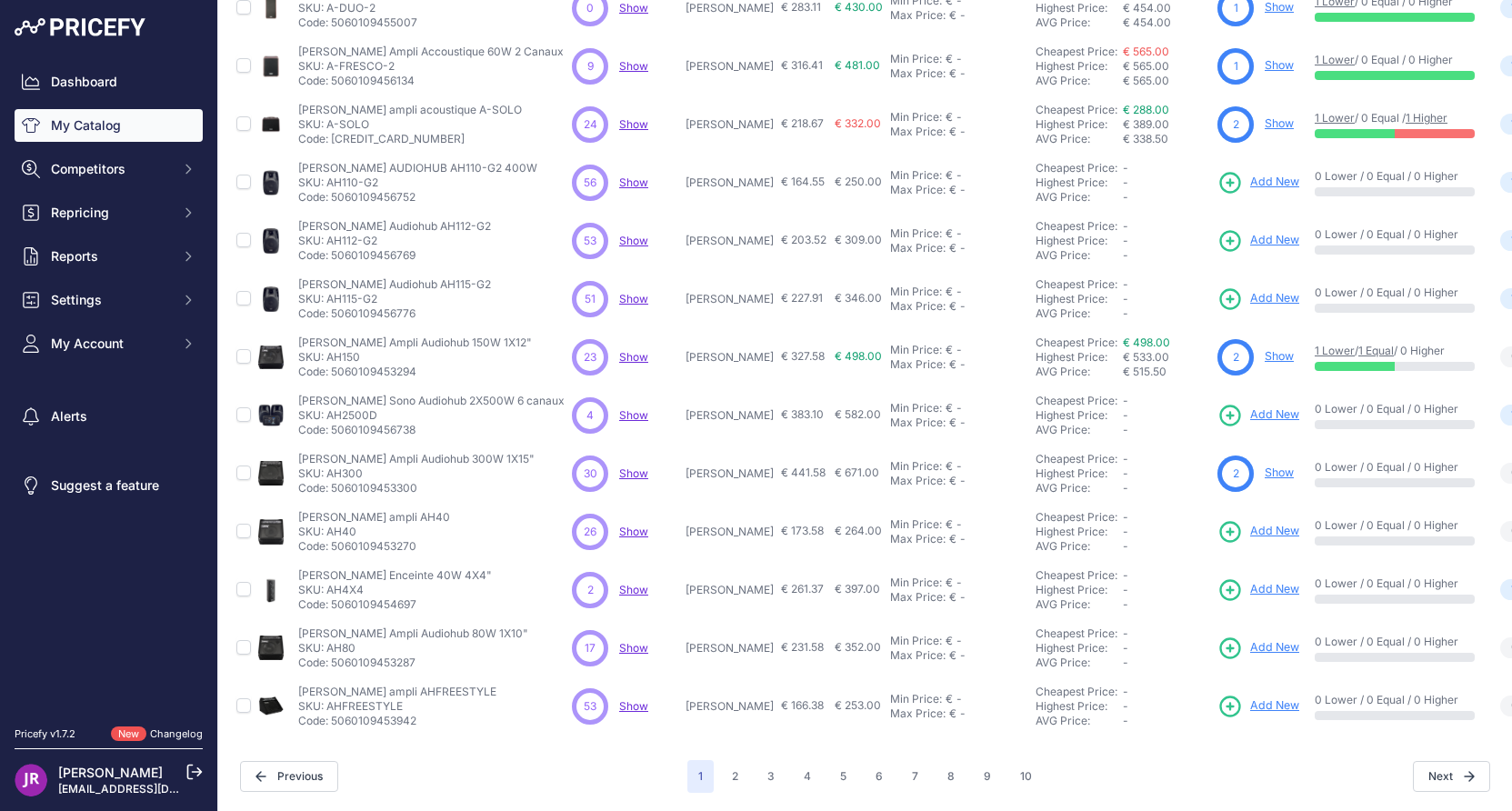
scroll to position [294, 0]
click at [333, 524] on p "SKU: AH40" at bounding box center [373, 532] width 152 height 15
copy p "AH40"
click at [1217, 519] on icon at bounding box center [1230, 532] width 26 height 26
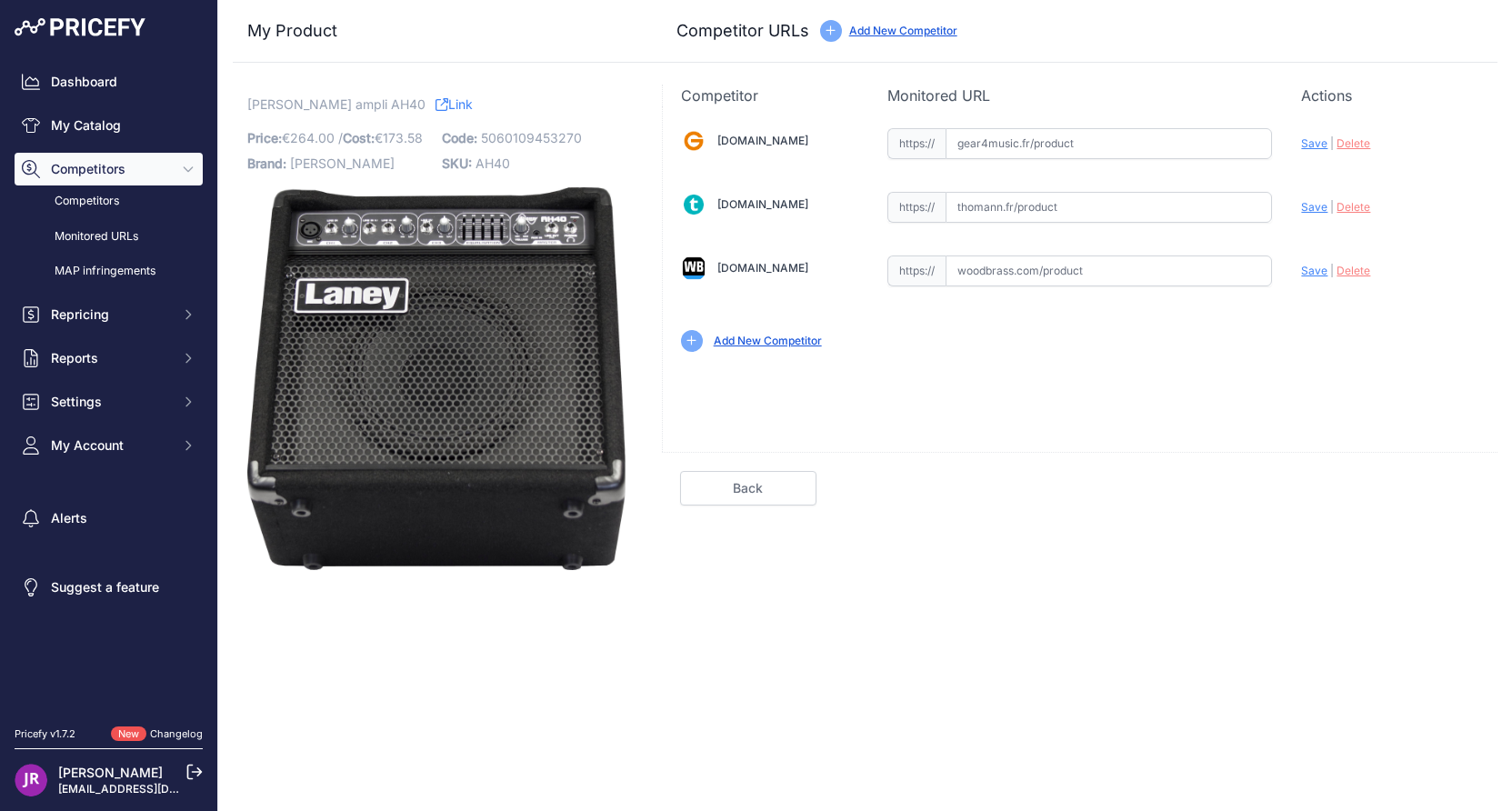
click at [982, 143] on input "text" at bounding box center [1109, 144] width 326 height 31
paste input "[URL][DOMAIN_NAME][PERSON_NAME]"
type input "[DOMAIN_NAME][URL][PERSON_NAME]"
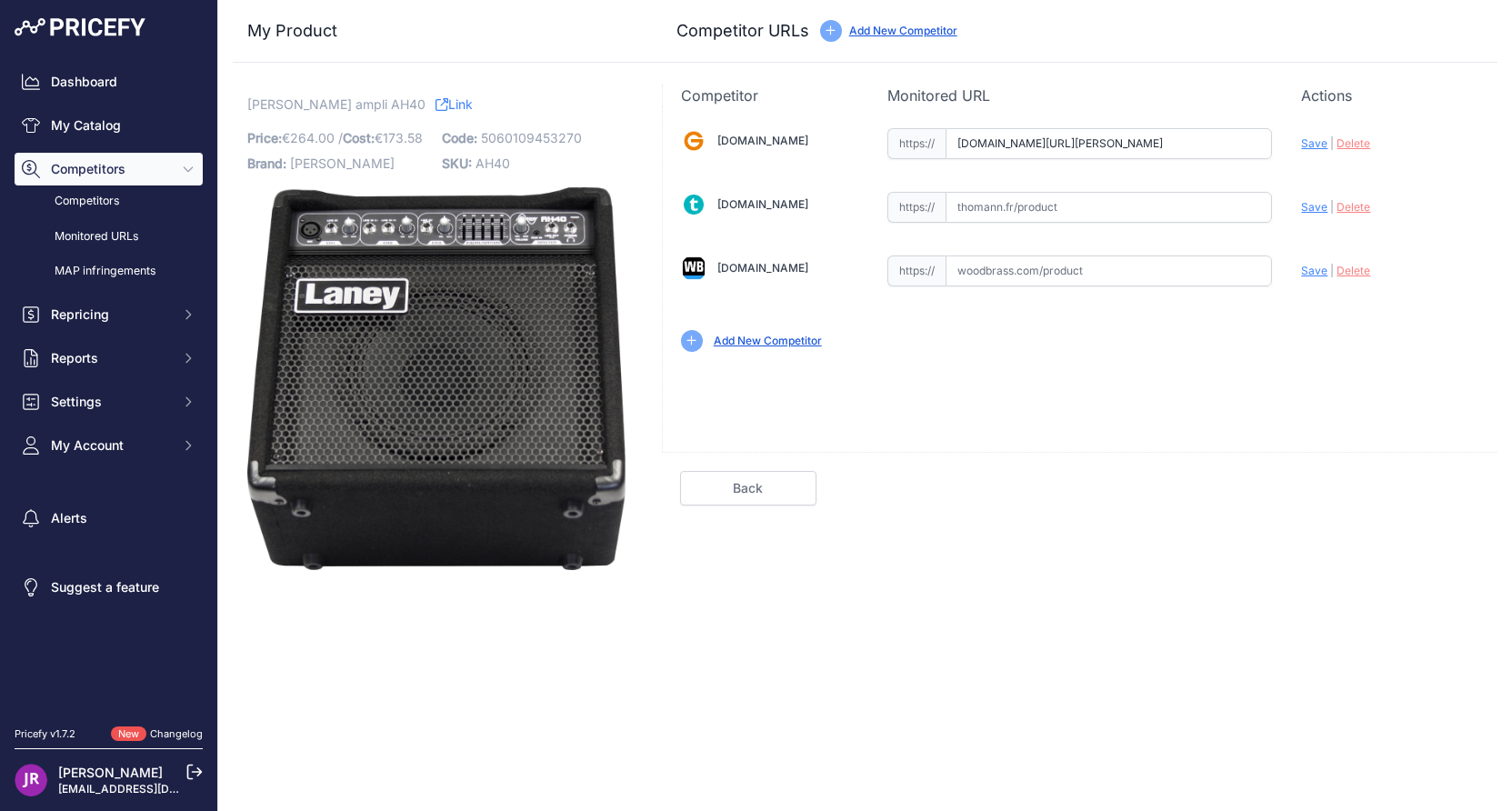
click at [975, 271] on input "text" at bounding box center [1109, 271] width 326 height 31
paste input "[URL][DOMAIN_NAME][PERSON_NAME]"
type input "[DOMAIN_NAME][URL][PERSON_NAME]"
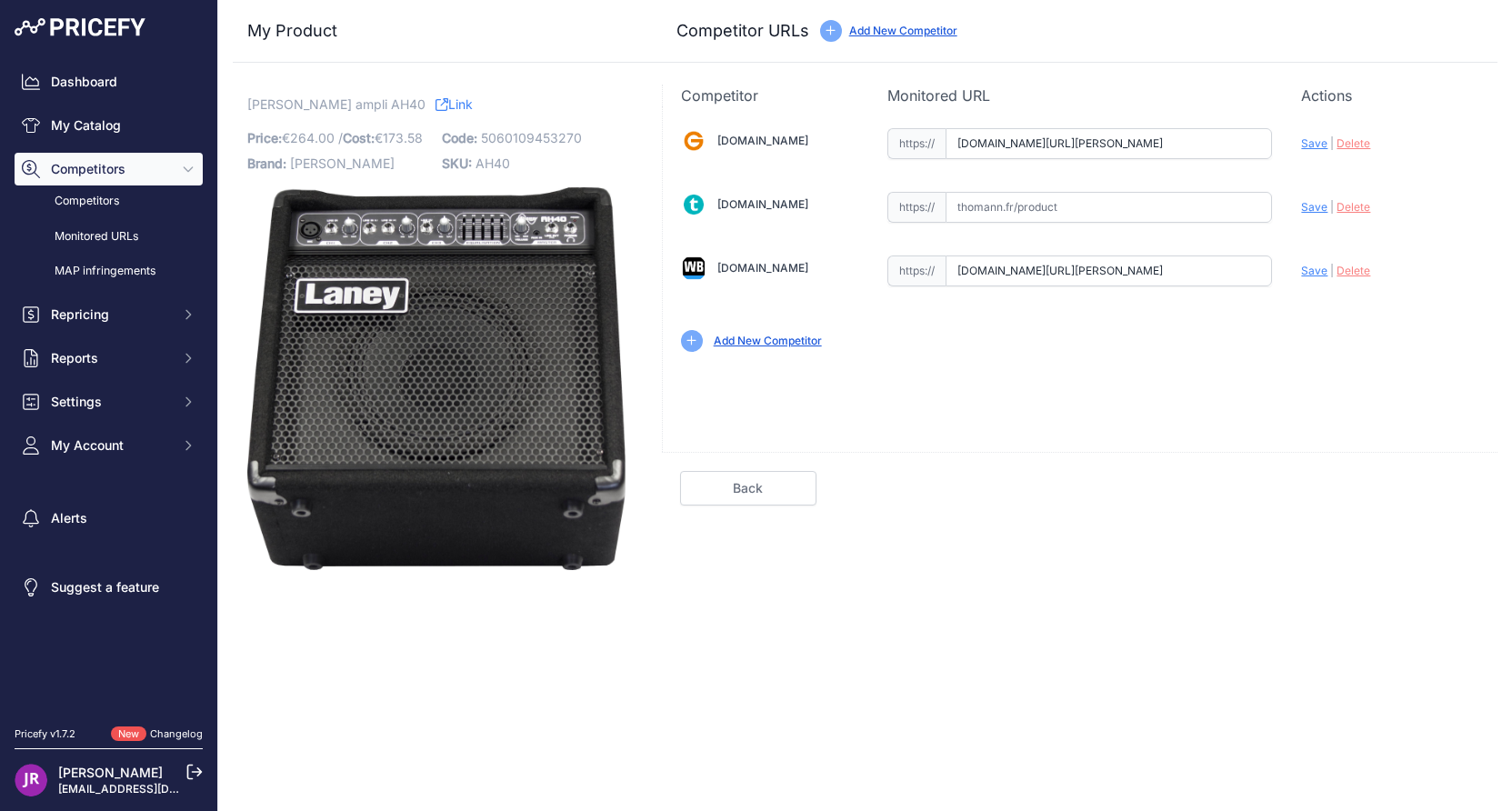
click at [1315, 146] on span "Save" at bounding box center [1314, 143] width 27 height 14
type input "[URL][DOMAIN_NAME][PERSON_NAME]"
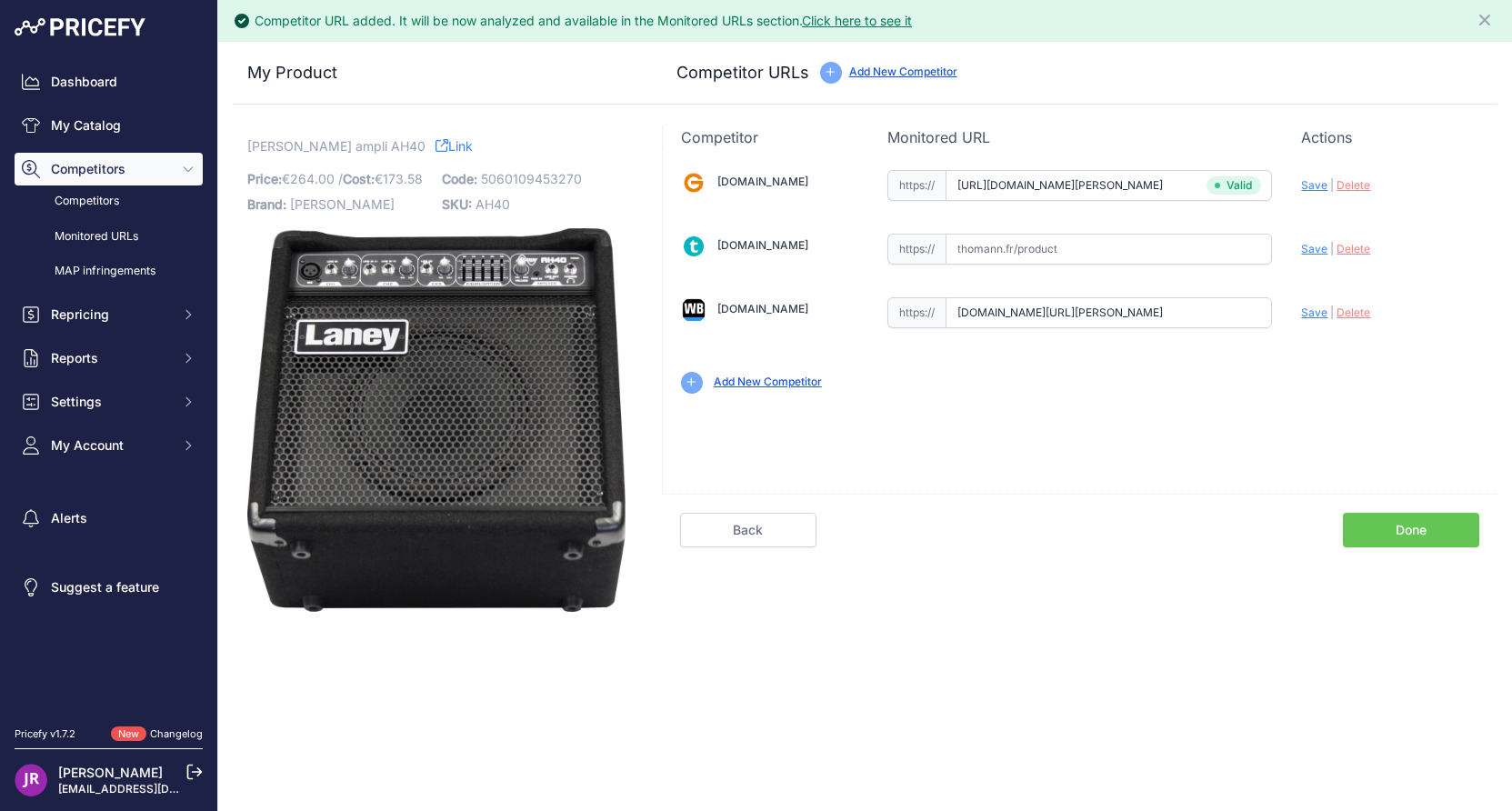
click at [1313, 316] on span "Save" at bounding box center [1314, 311] width 27 height 14
type input "[URL][DOMAIN_NAME][PERSON_NAME]"
click at [1401, 519] on link "Done" at bounding box center [1411, 529] width 136 height 34
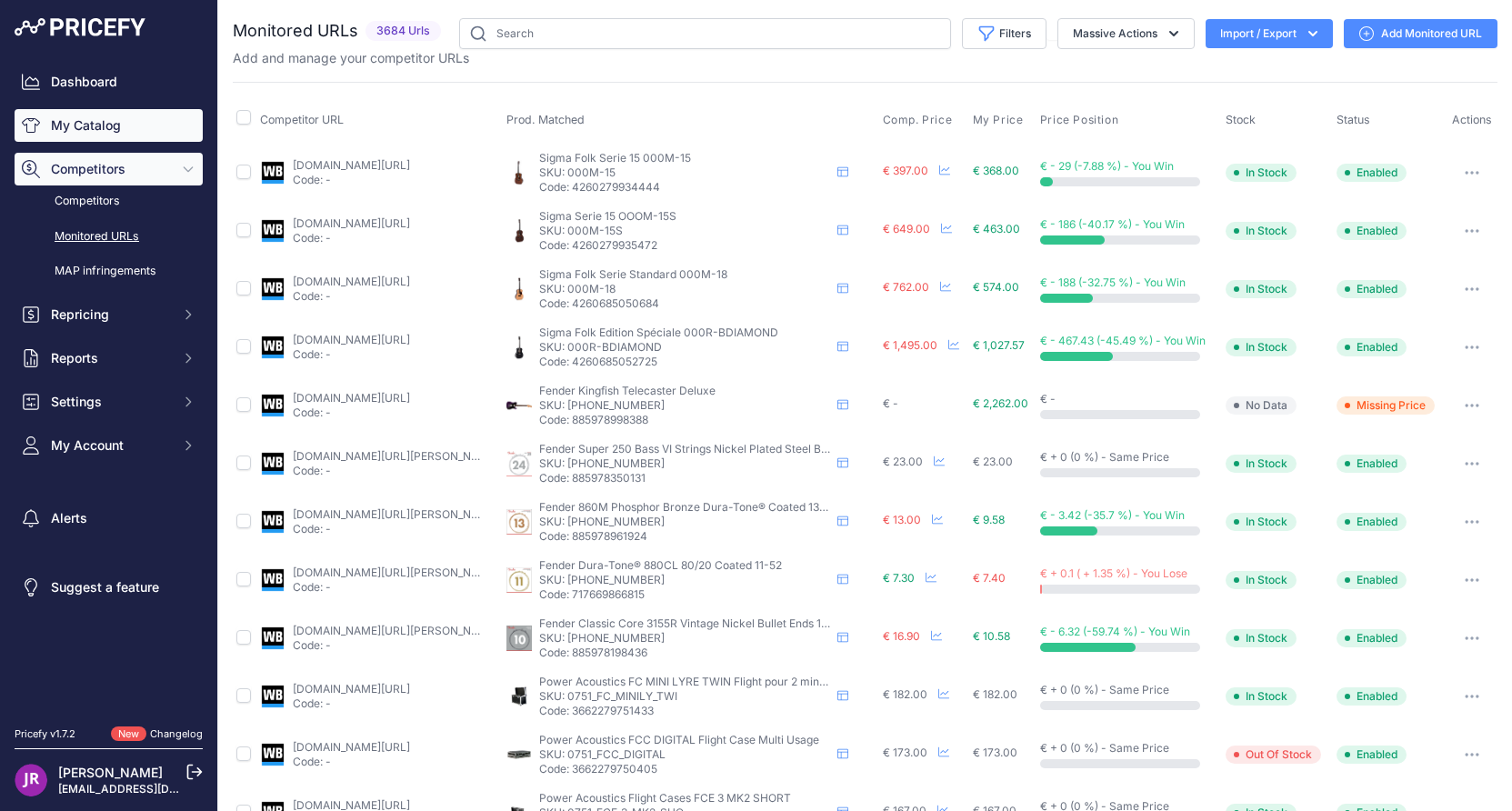
click at [124, 129] on link "My Catalog" at bounding box center [109, 124] width 188 height 32
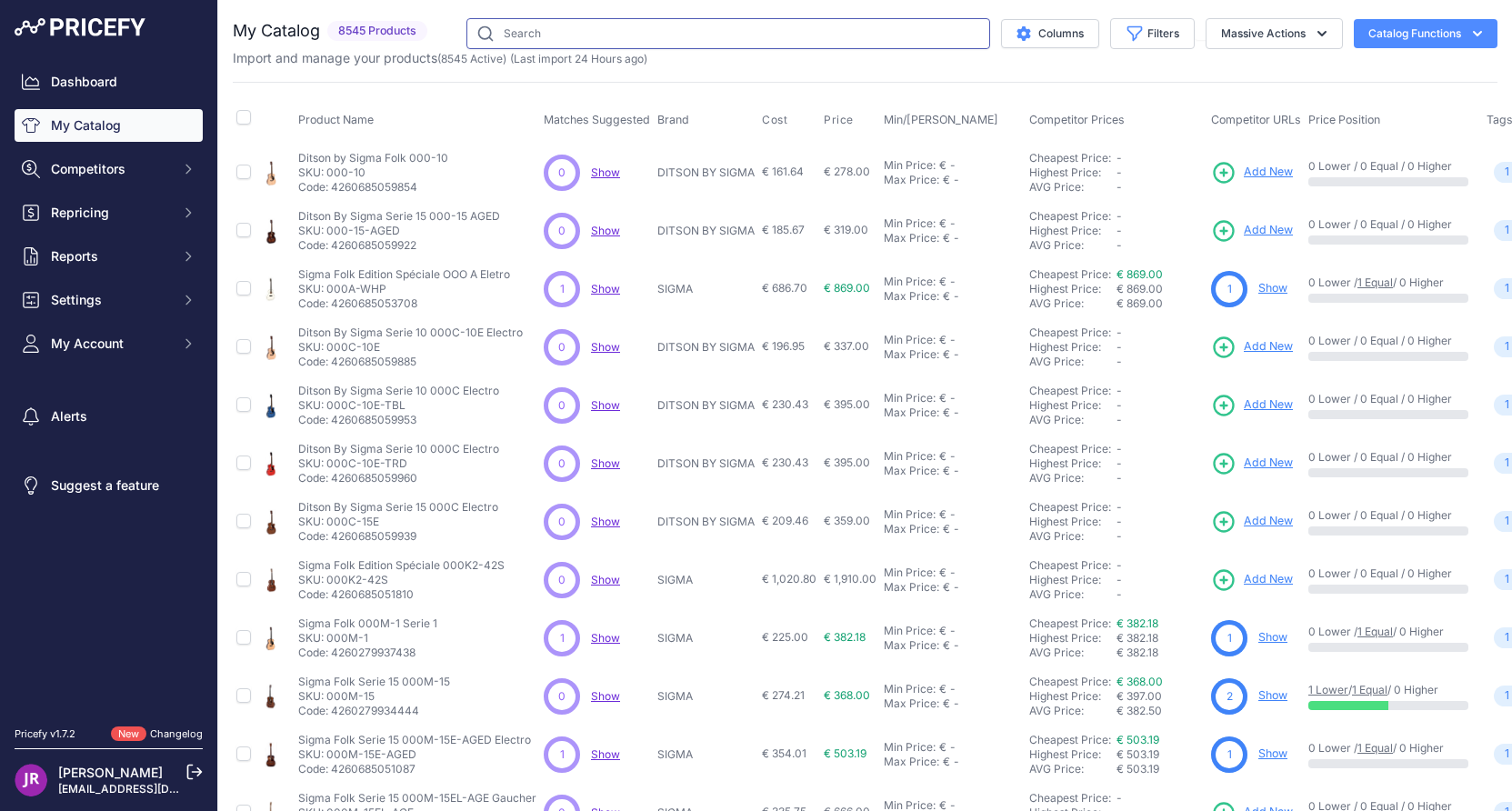
click at [506, 32] on input "text" at bounding box center [728, 34] width 524 height 31
type input "[PERSON_NAME]"
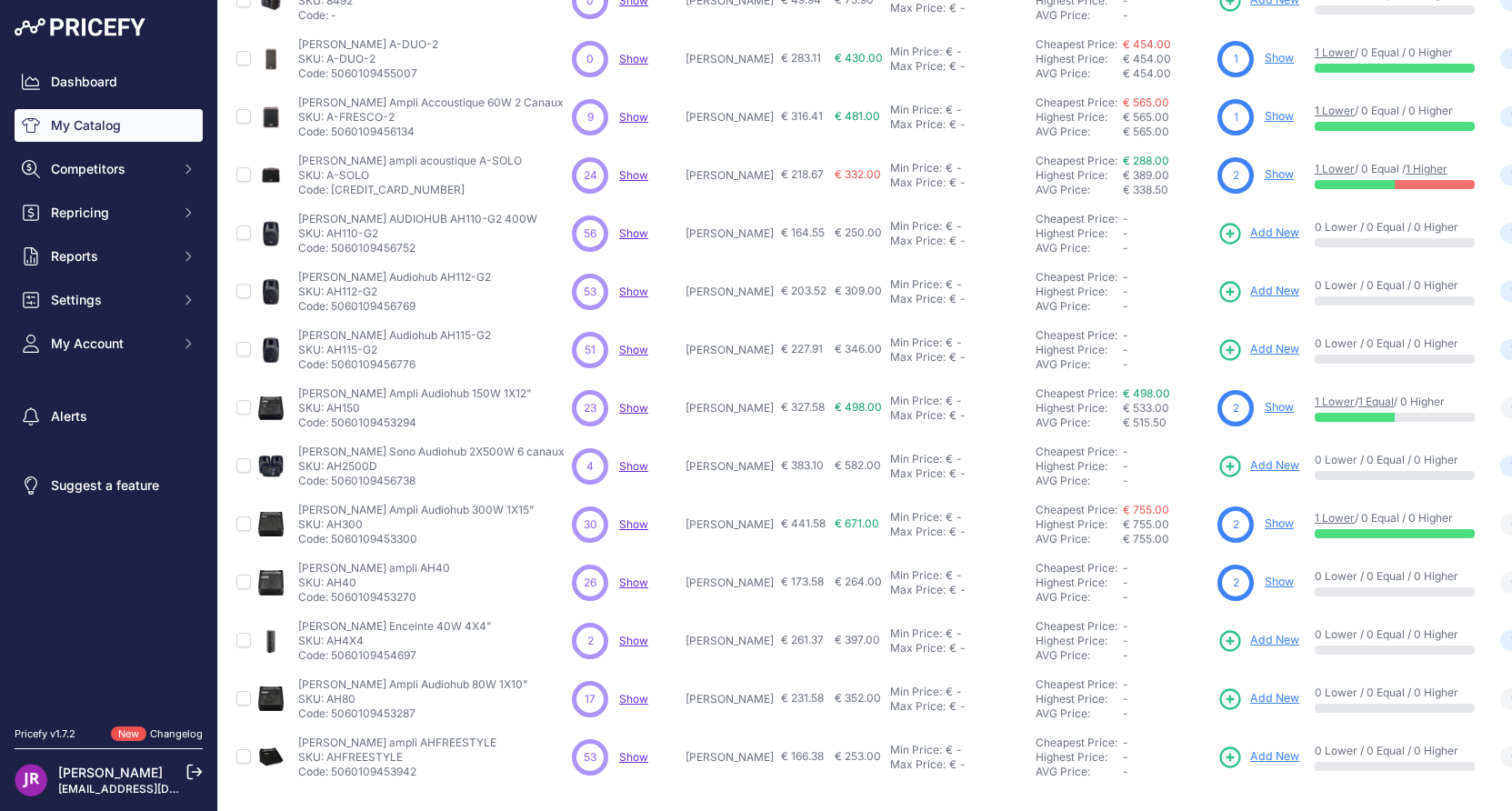
scroll to position [294, 0]
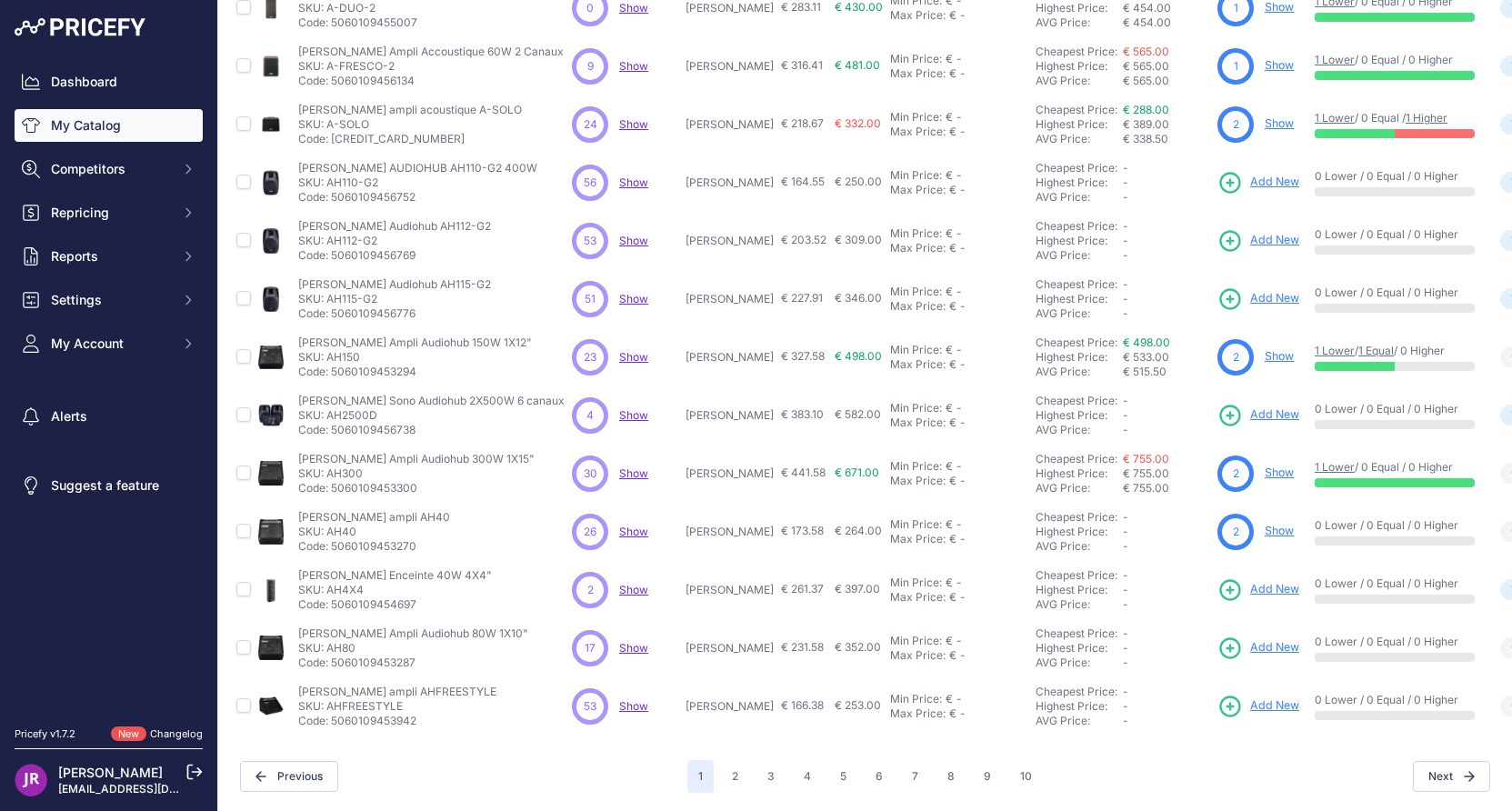
click at [352, 582] on p "SKU: AH4X4" at bounding box center [395, 590] width 194 height 15
copy p "AH4X4"
click at [344, 582] on p "SKU: AH4X4" at bounding box center [395, 590] width 194 height 15
